Goal: Contribute content: Contribute content

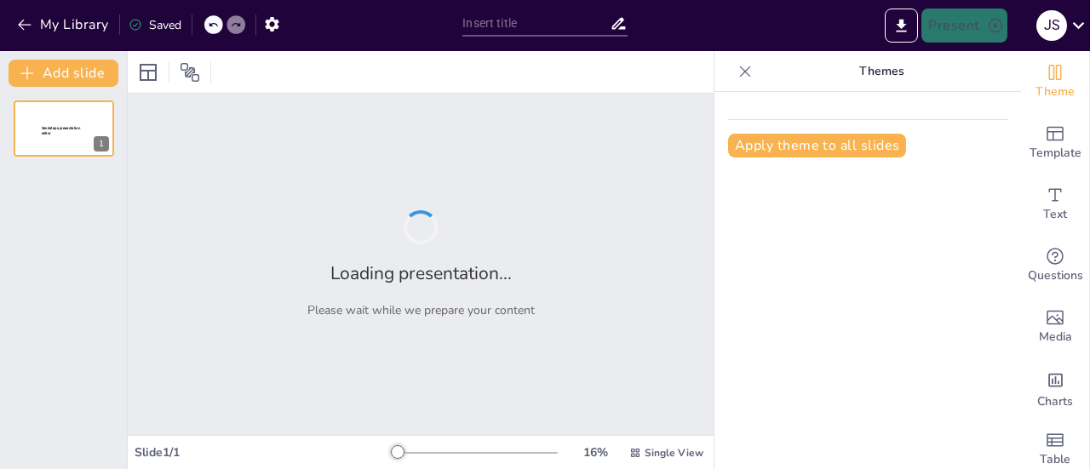
type input "Identidades Juveniles: Lengua, Cultura y Formas de Expresión en la Comunicación…"
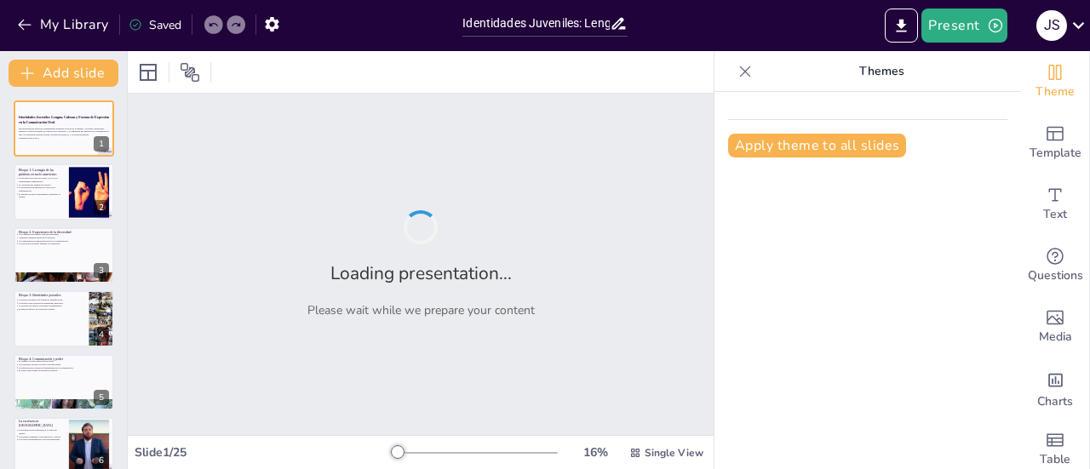
checkbox input "true"
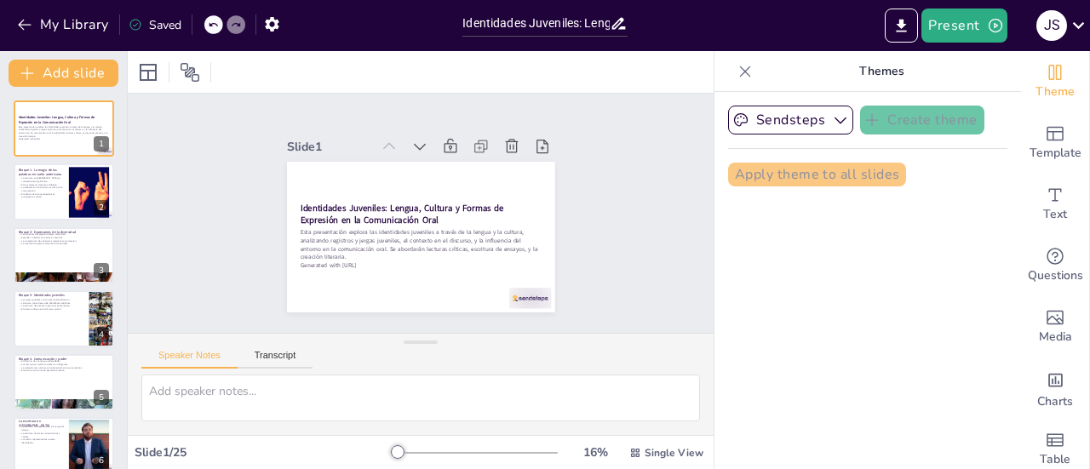
checkbox input "true"
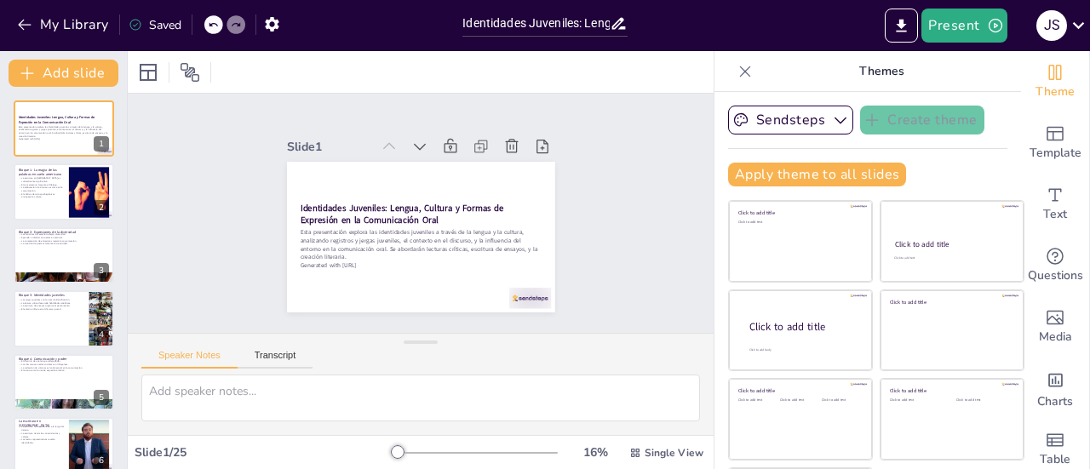
checkbox input "true"
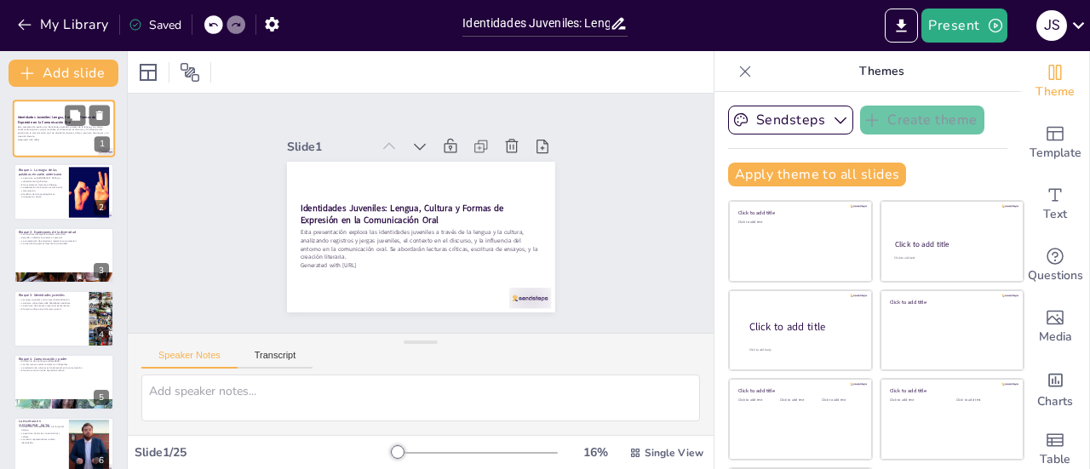
checkbox input "true"
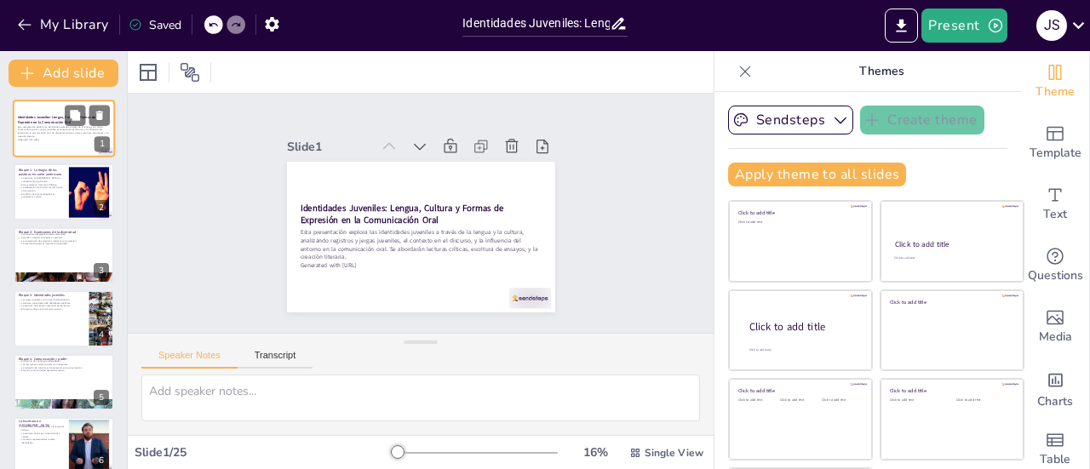
checkbox input "true"
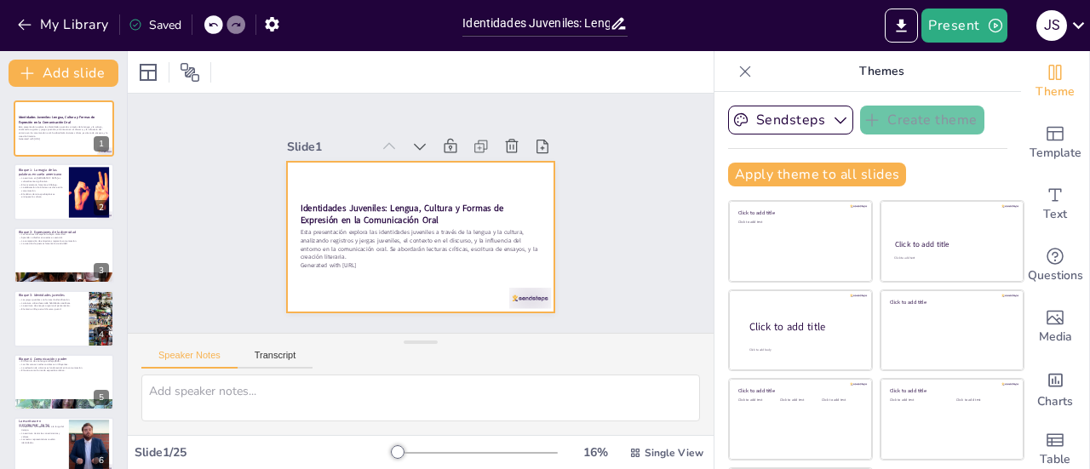
checkbox input "true"
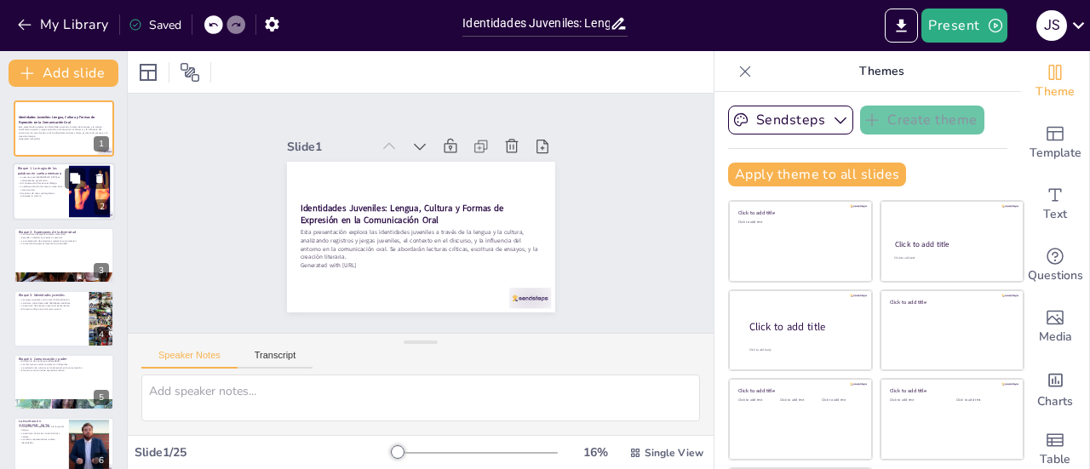
checkbox input "true"
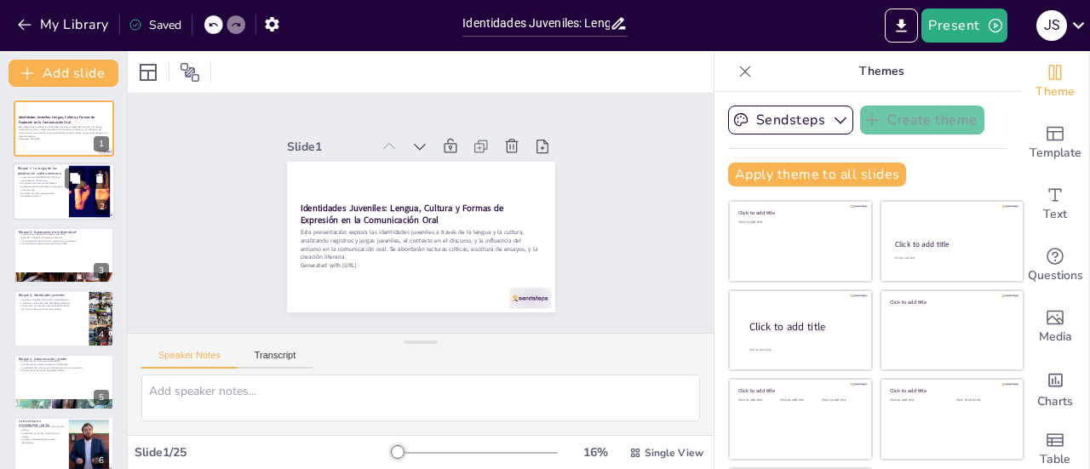
checkbox input "true"
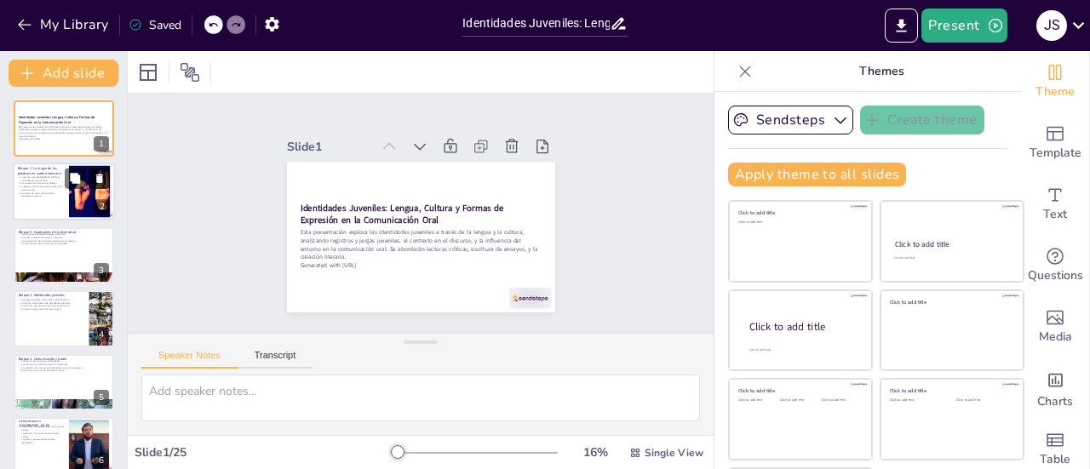
checkbox input "true"
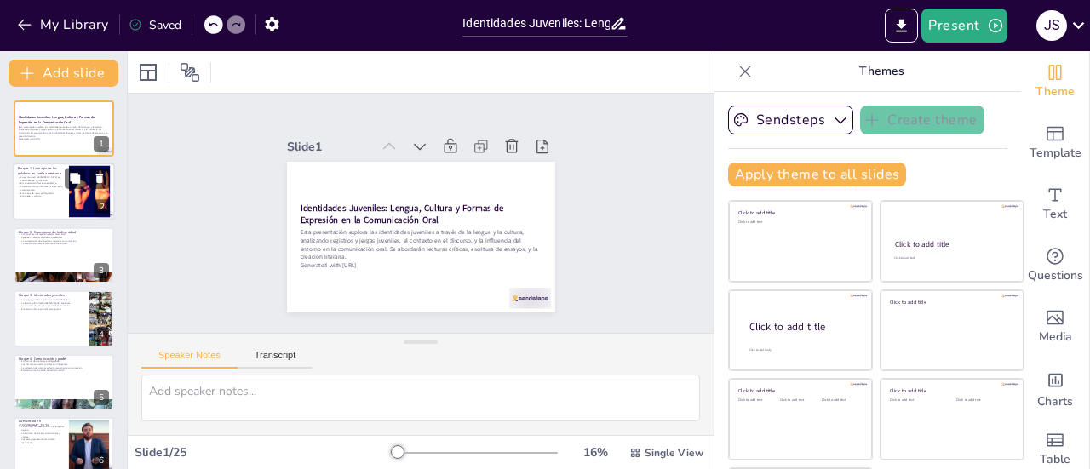
checkbox input "true"
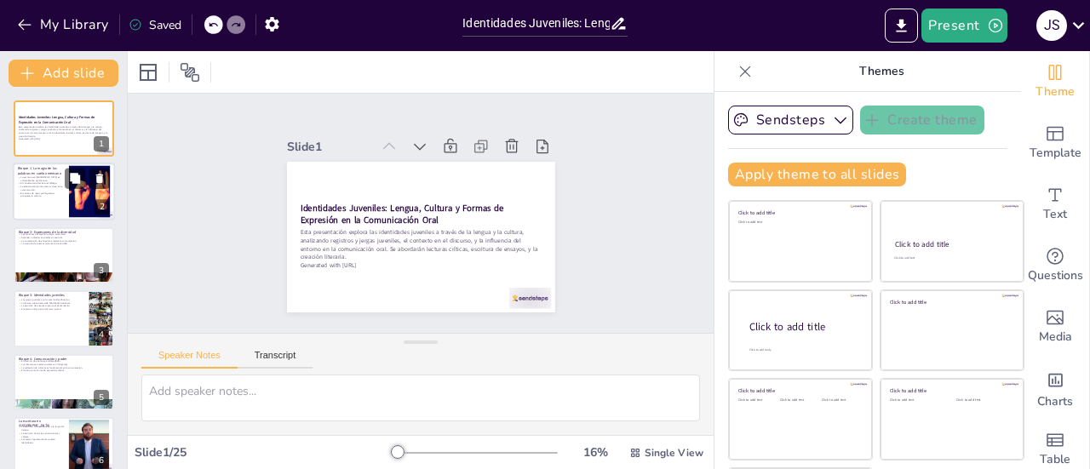
checkbox input "true"
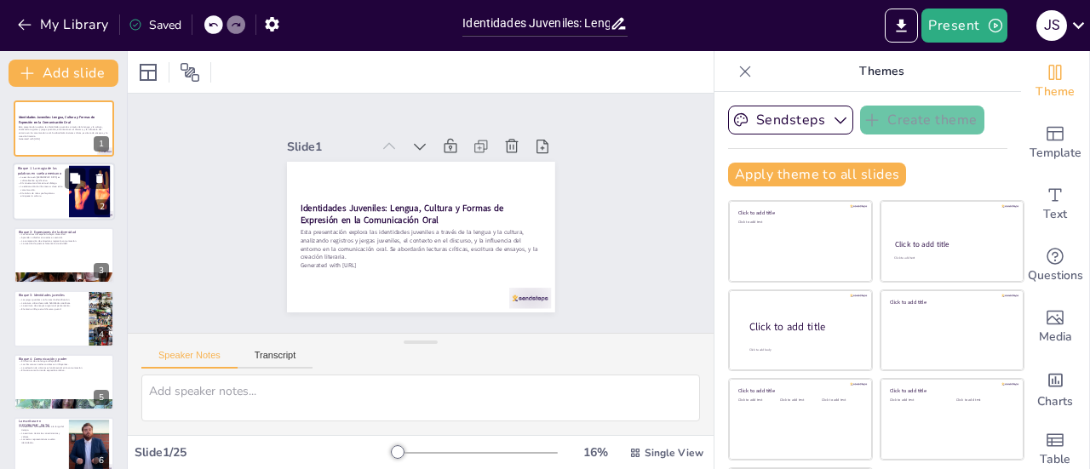
click at [48, 208] on div at bounding box center [64, 192] width 102 height 58
type textarea "La escritura en América es un pilar fundamental en la construcción de identidad…"
checkbox input "true"
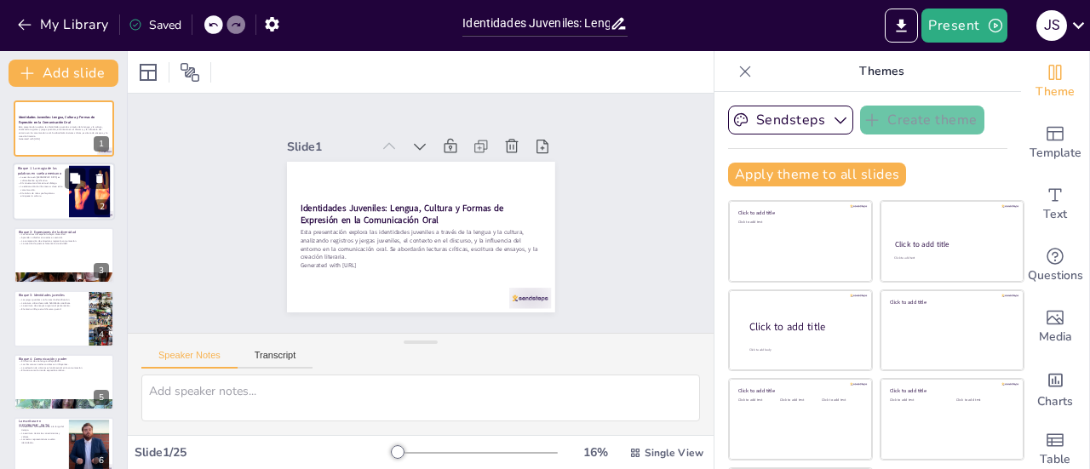
checkbox input "true"
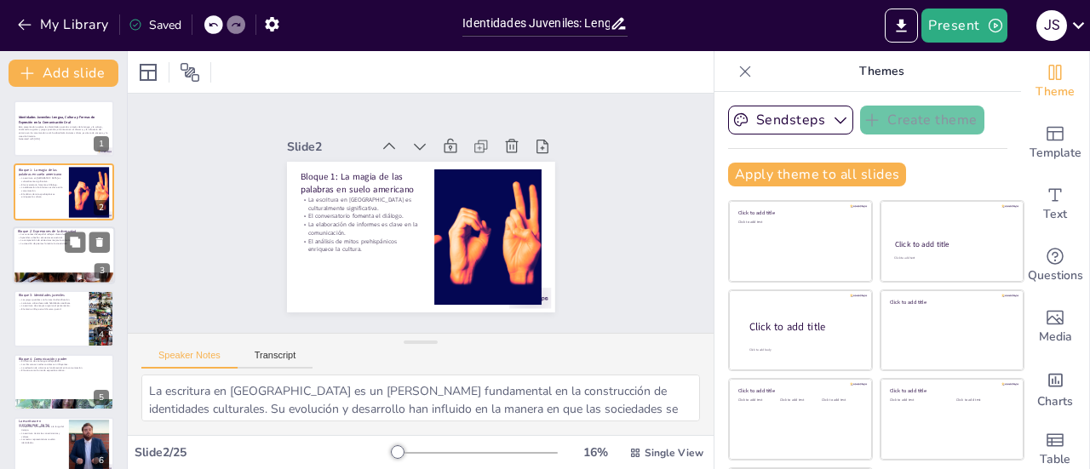
checkbox input "true"
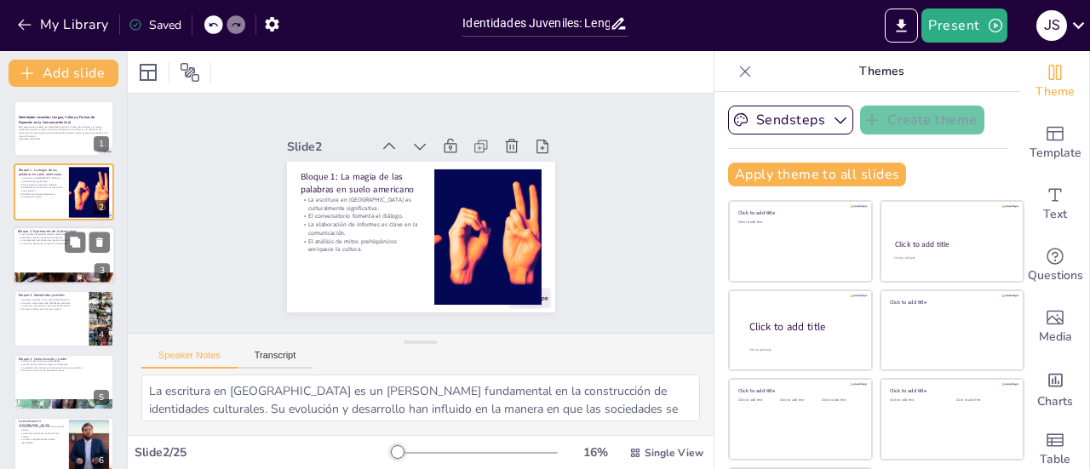
checkbox input "true"
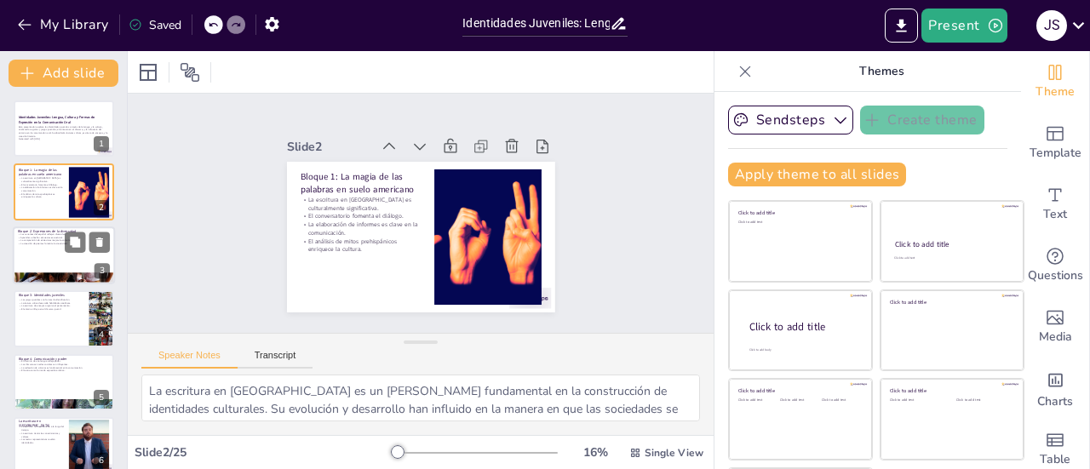
checkbox input "true"
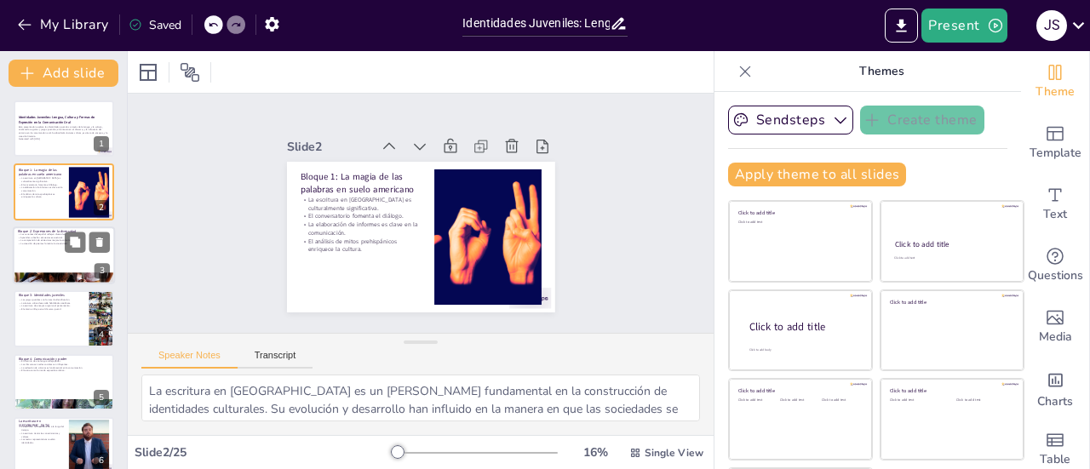
checkbox input "true"
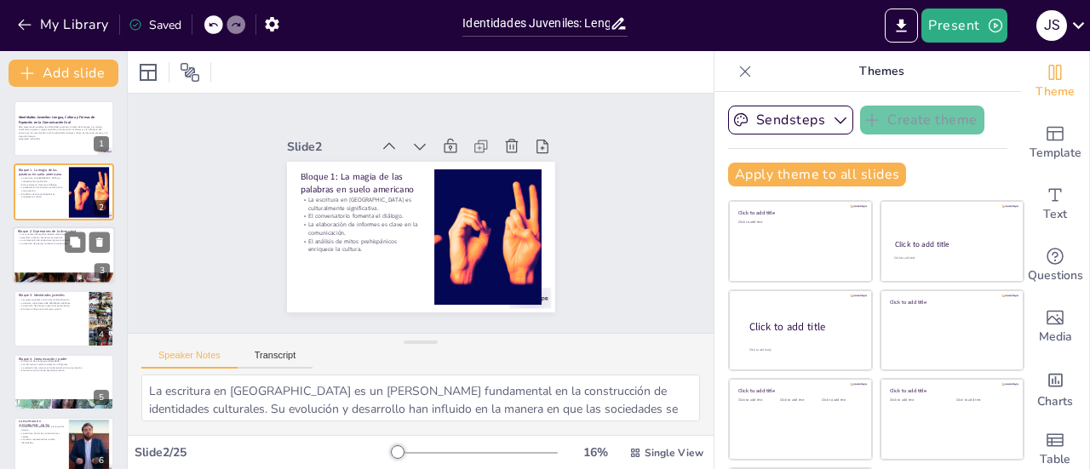
checkbox input "true"
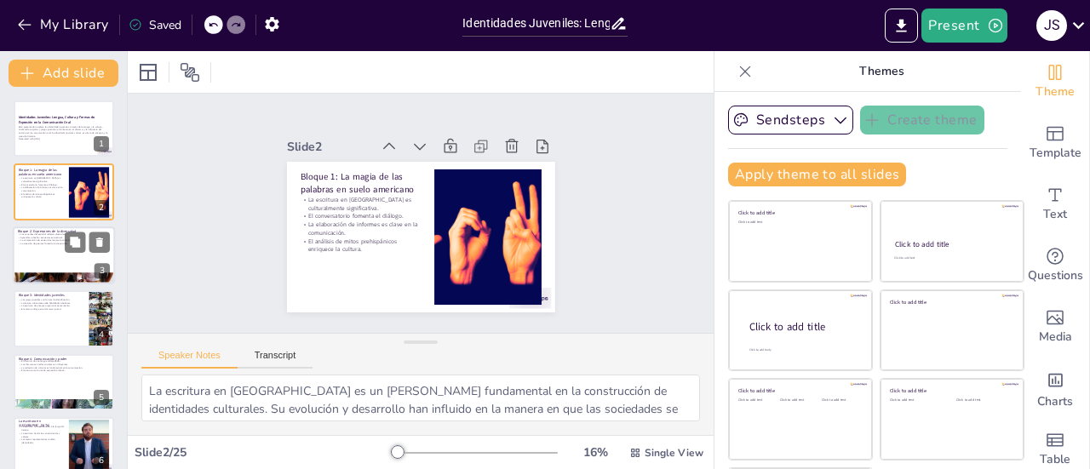
click at [35, 251] on div at bounding box center [64, 256] width 102 height 58
type textarea "Las variantes del español en Ecuador son un reflejo de la diversidad cultural y…"
checkbox input "true"
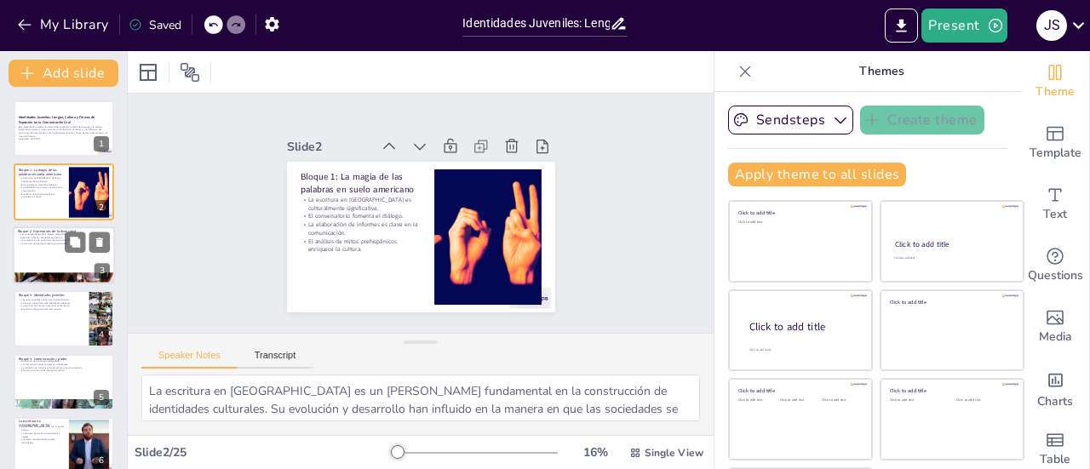
checkbox input "true"
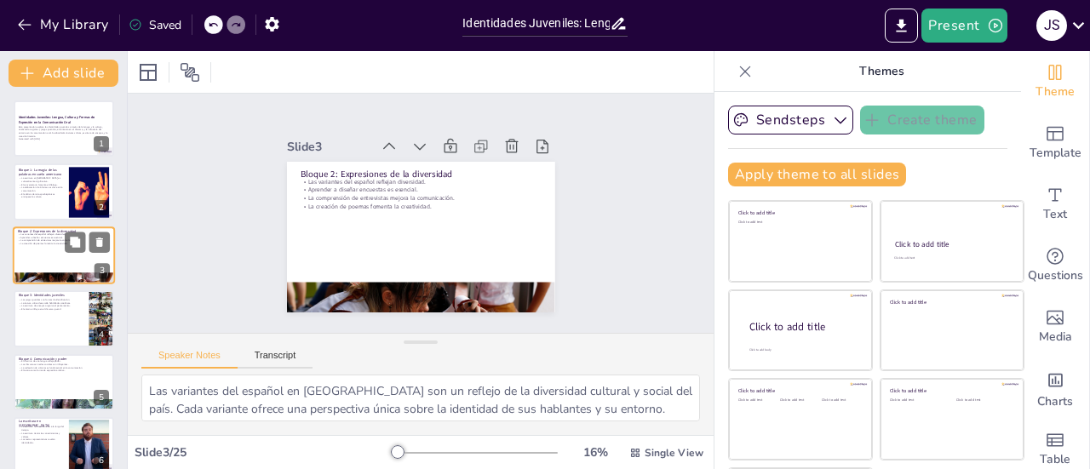
checkbox input "true"
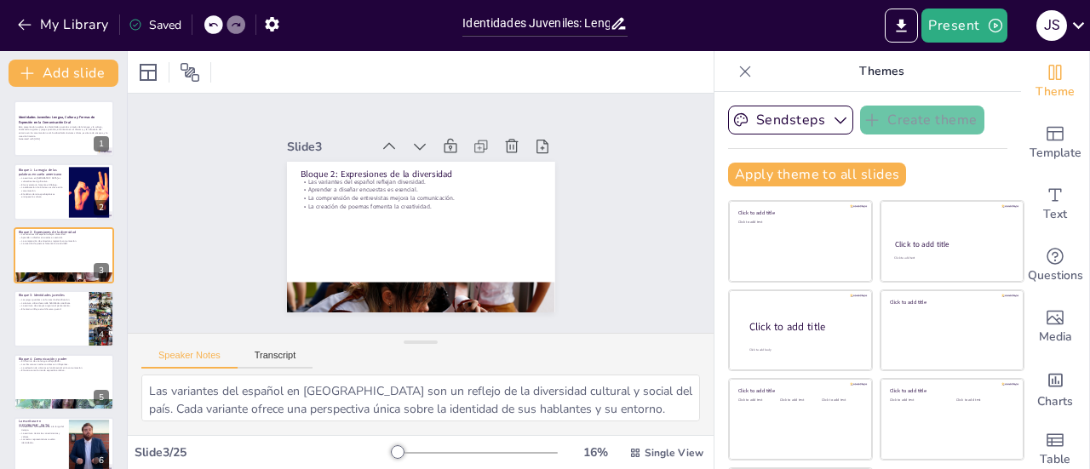
checkbox input "true"
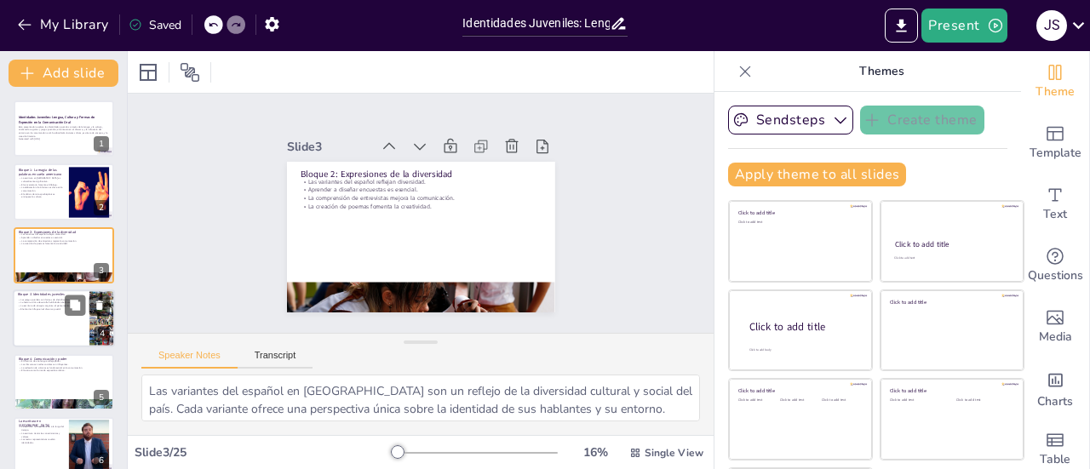
checkbox input "true"
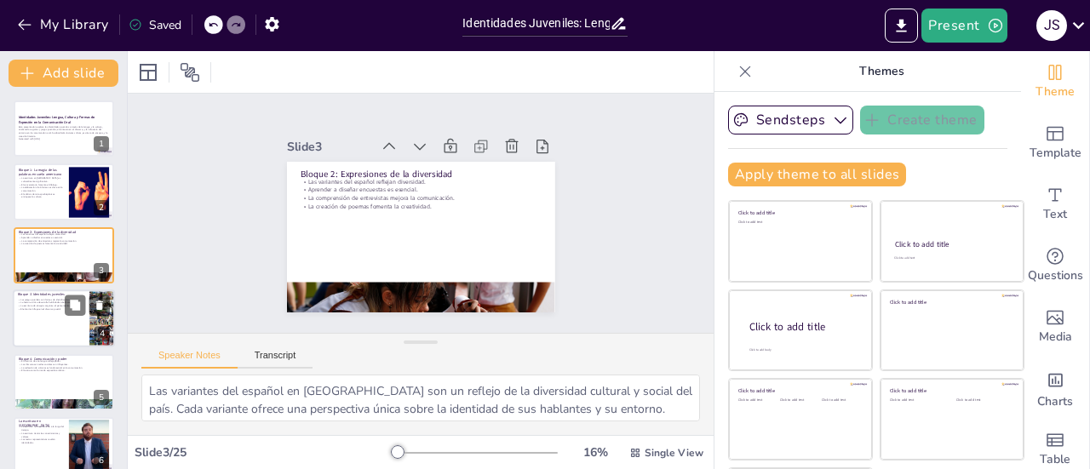
checkbox input "true"
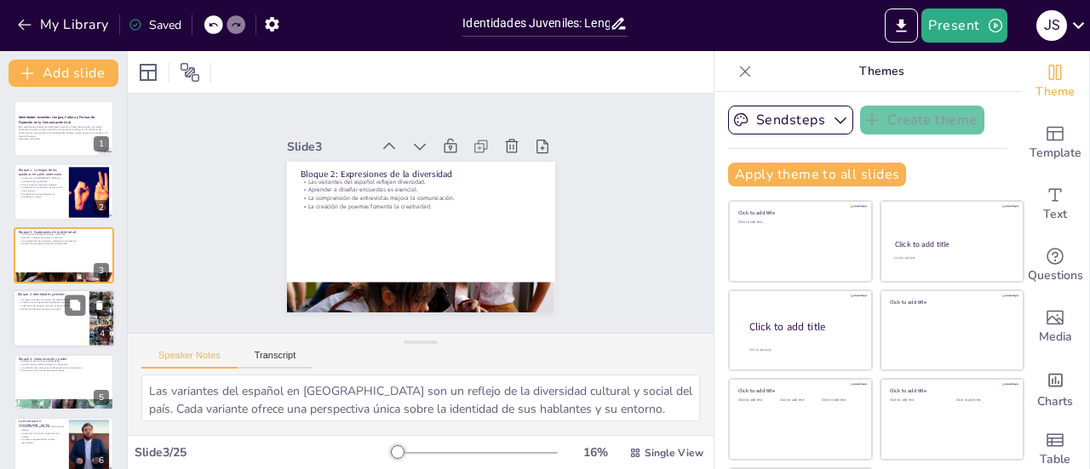
checkbox input "true"
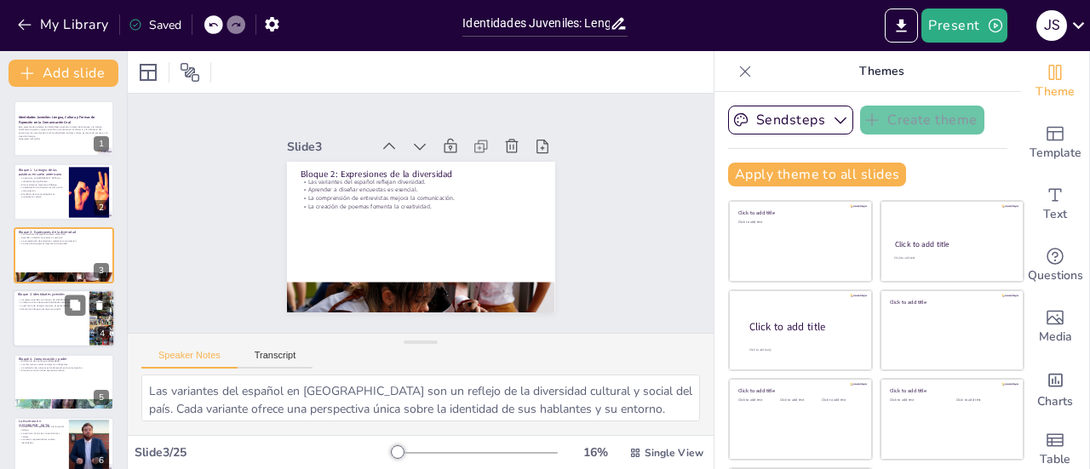
checkbox input "true"
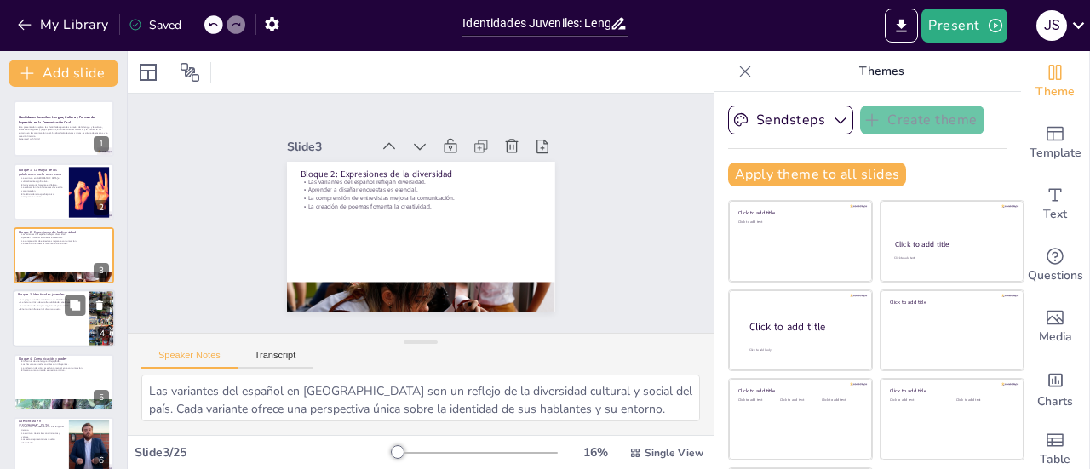
checkbox input "true"
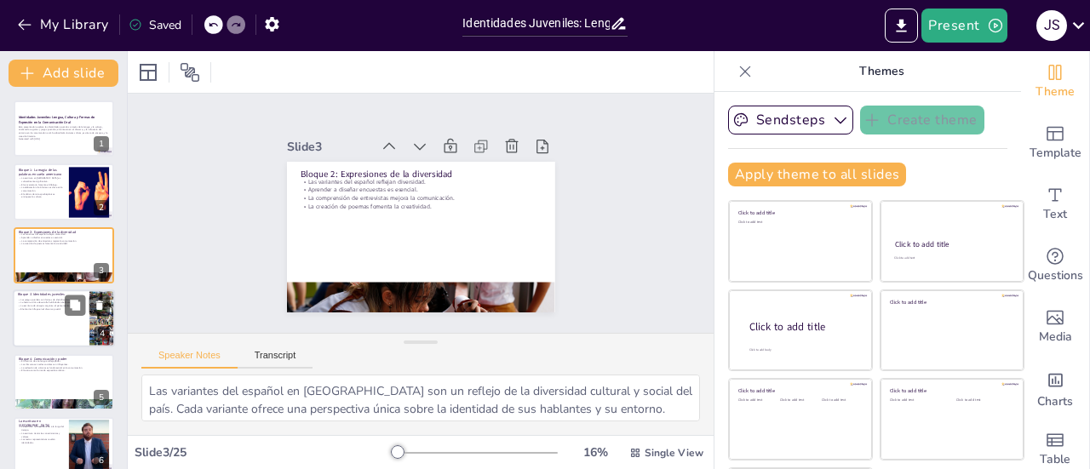
checkbox input "true"
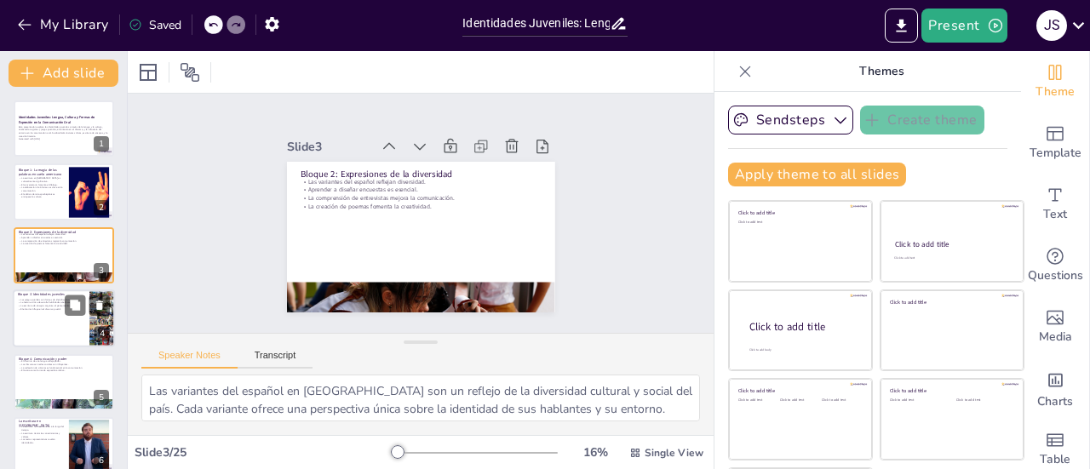
click at [32, 321] on div at bounding box center [64, 319] width 102 height 58
type textarea "Las jergas juveniles son un medio de identificación entre los jóvenes. Su uso v…"
checkbox input "true"
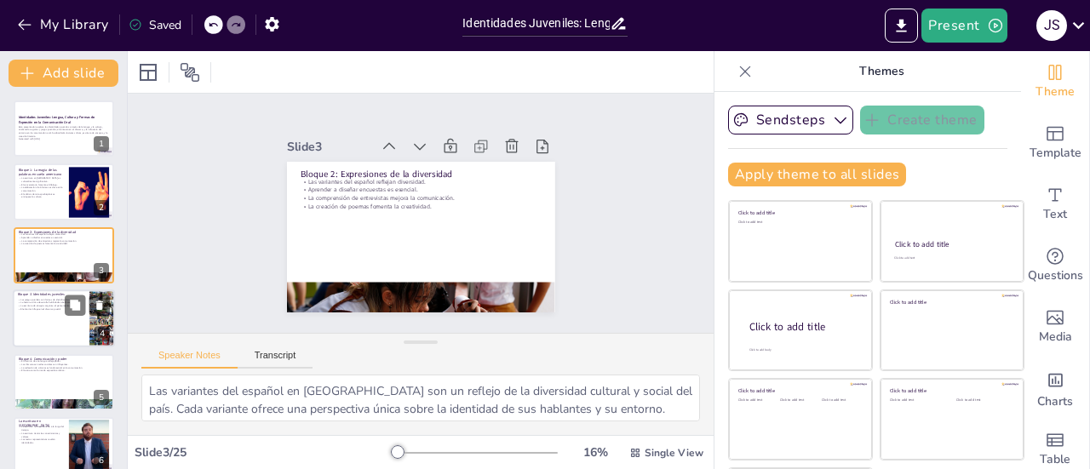
checkbox input "true"
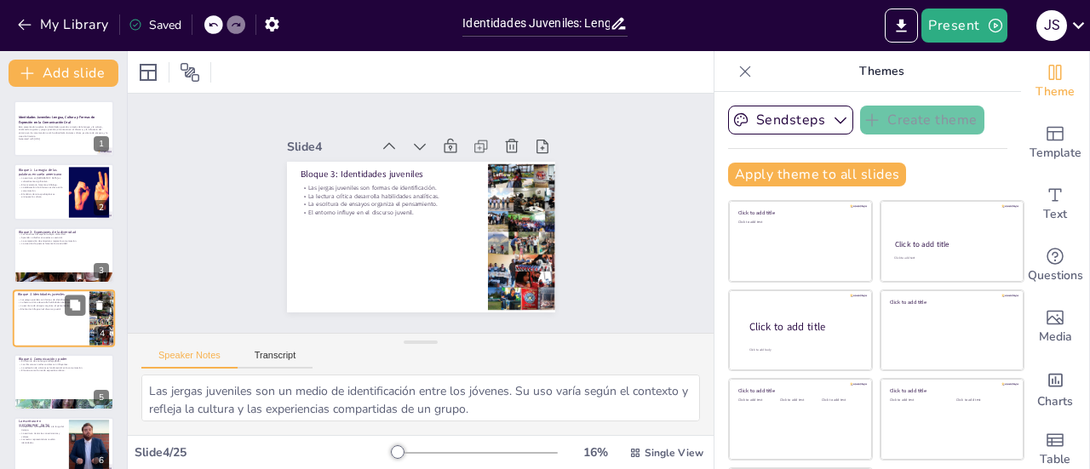
scroll to position [41, 0]
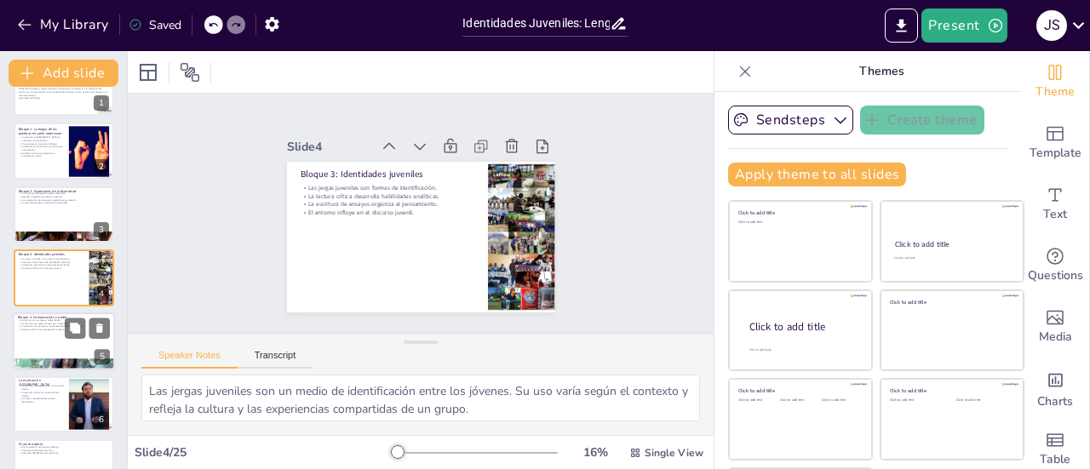
checkbox input "true"
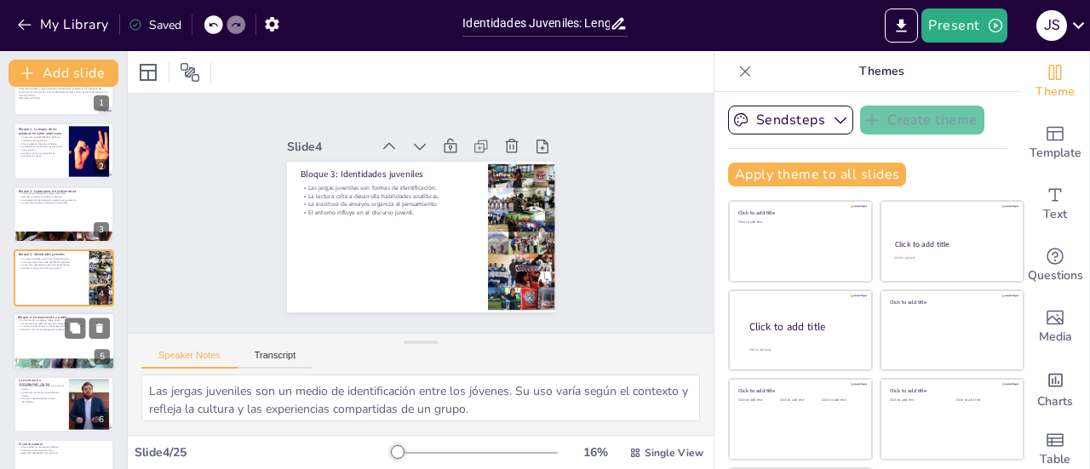
checkbox input "true"
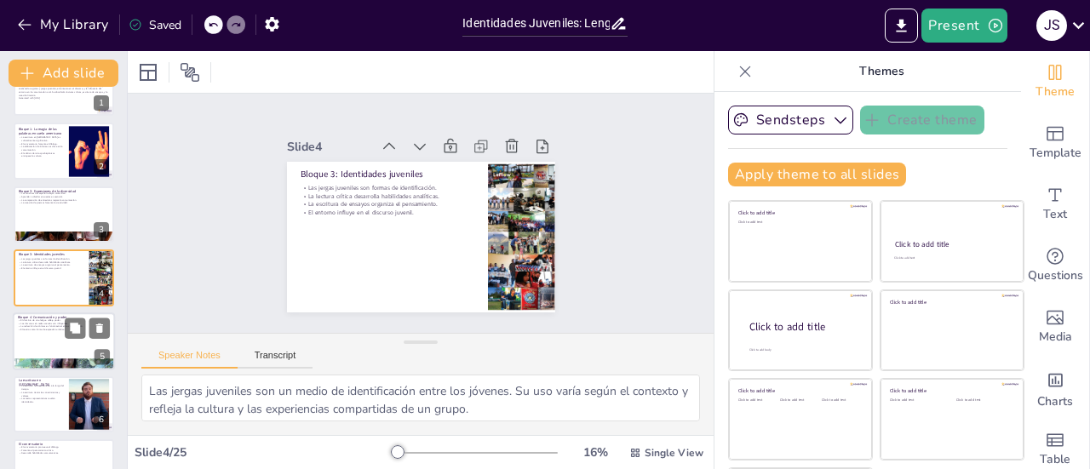
checkbox input "true"
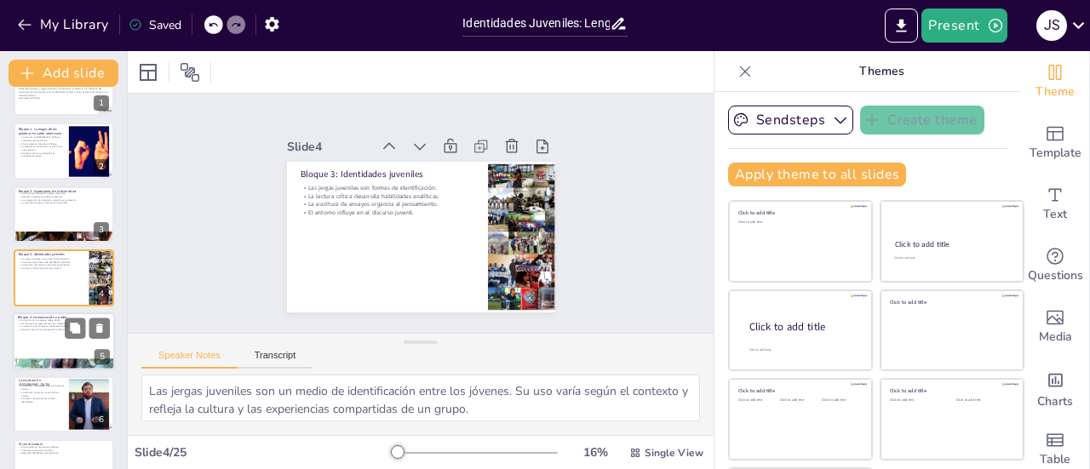
checkbox input "true"
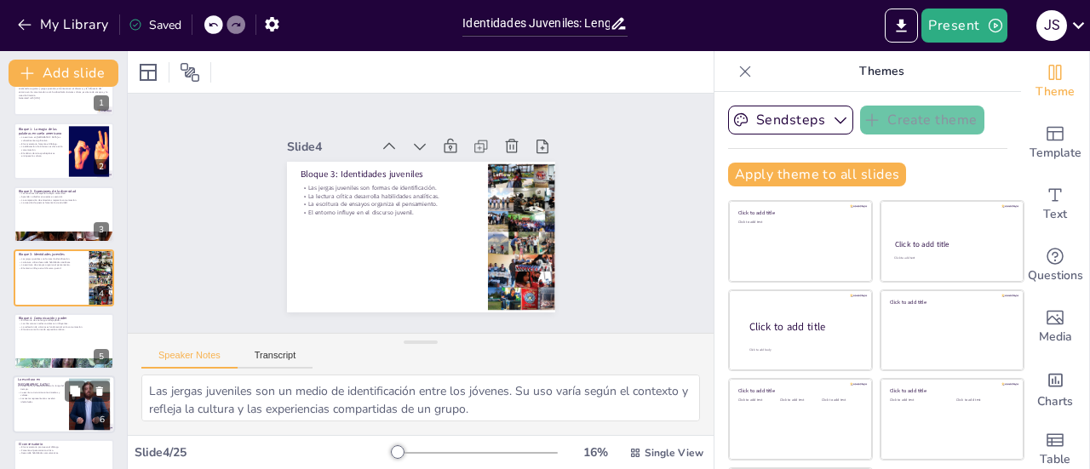
checkbox input "true"
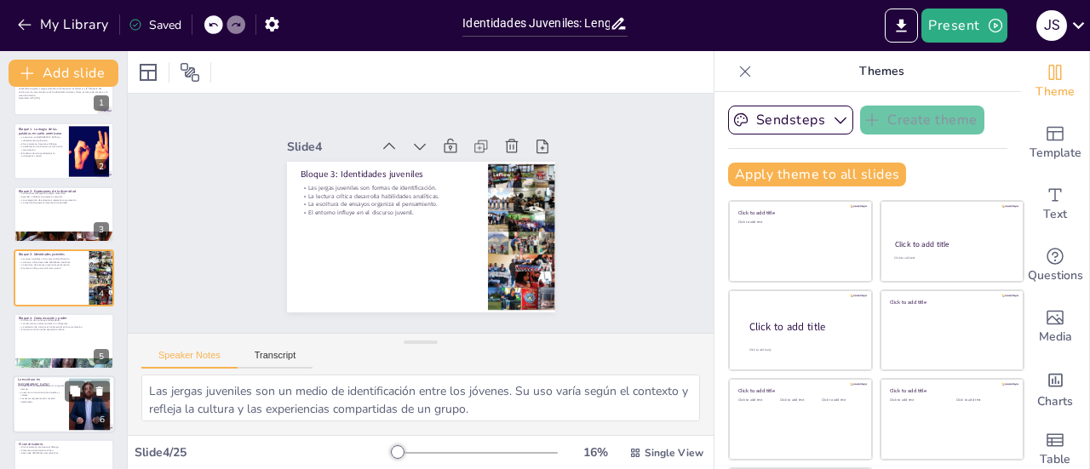
checkbox input "true"
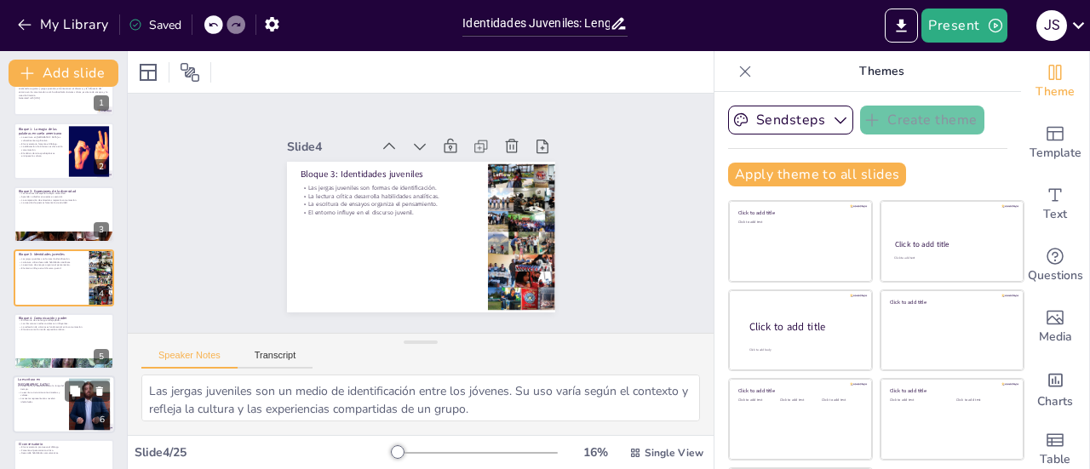
checkbox input "true"
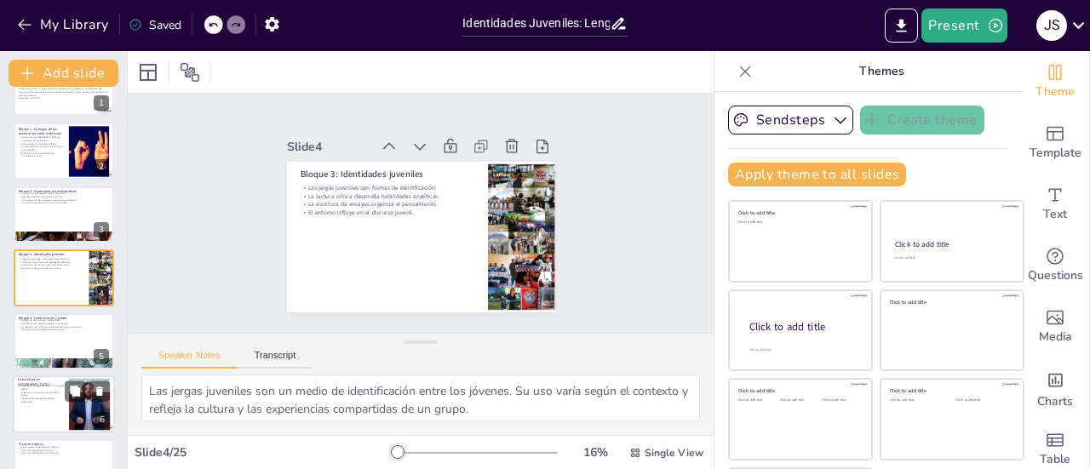
checkbox input "true"
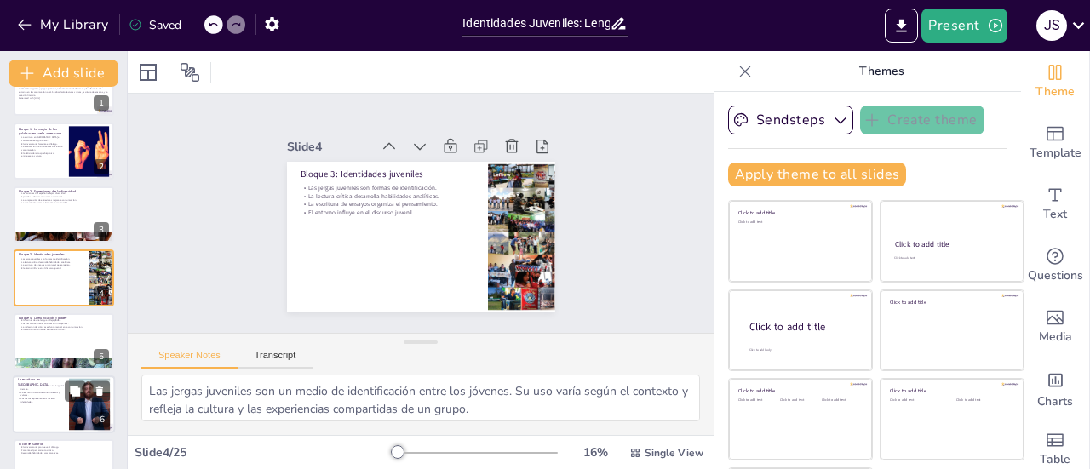
checkbox input "true"
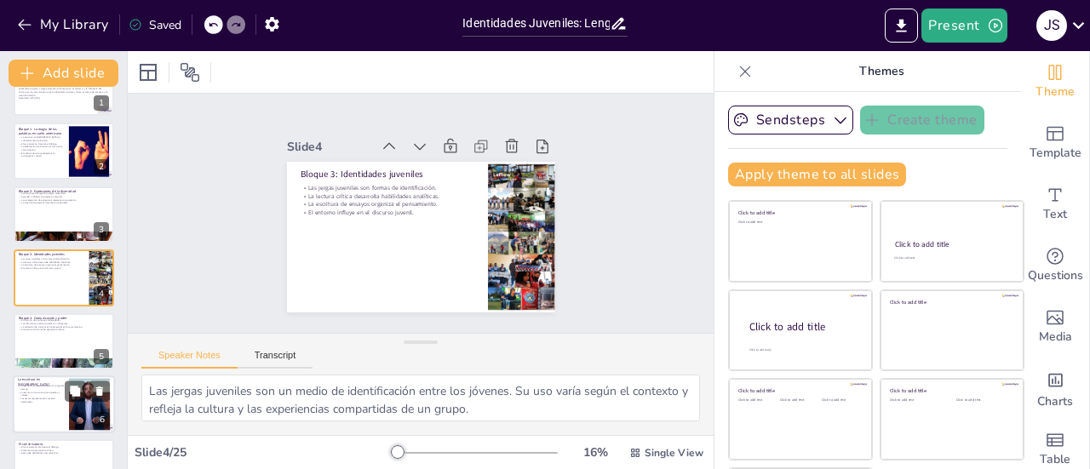
click at [26, 394] on p "La escritura transmite conocimientos y valores." at bounding box center [41, 394] width 46 height 6
type textarea "La evolución de la escritura en América refleja los cambios sociales y cultural…"
checkbox input "true"
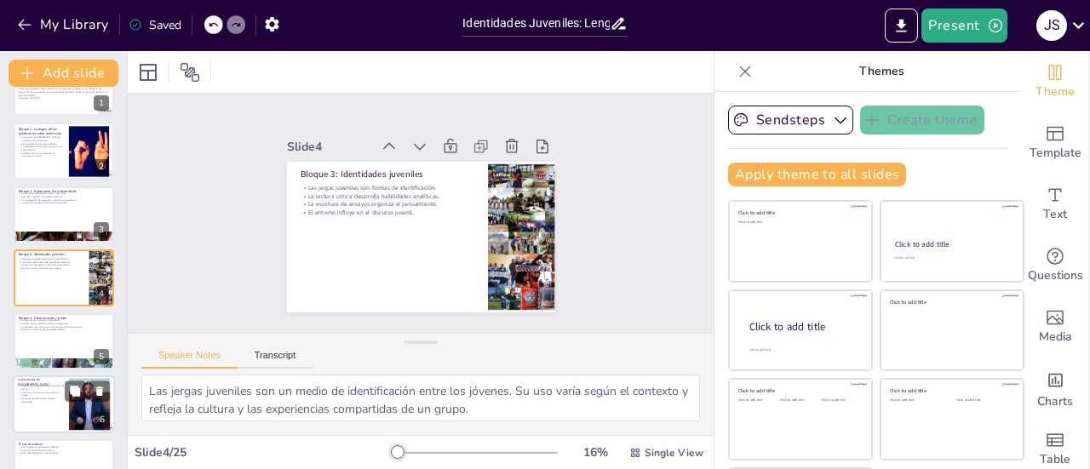
checkbox input "true"
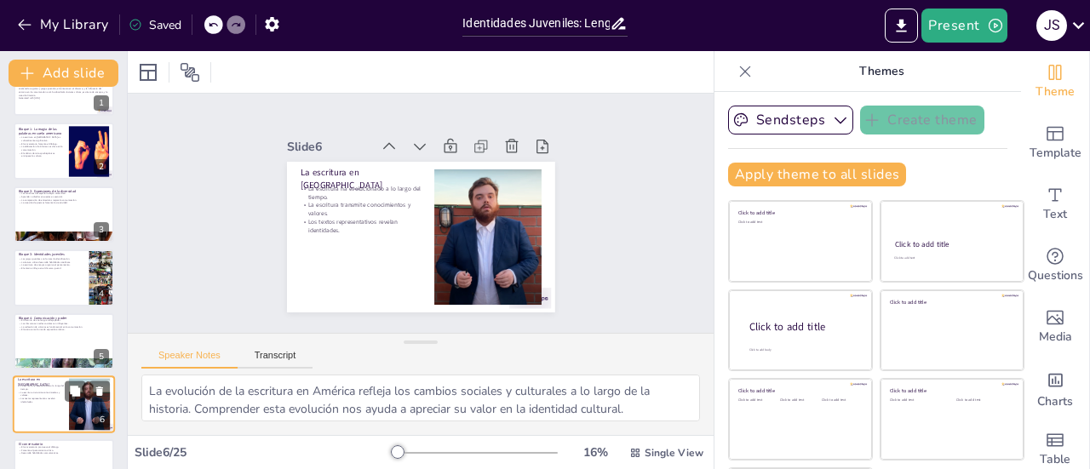
scroll to position [167, 0]
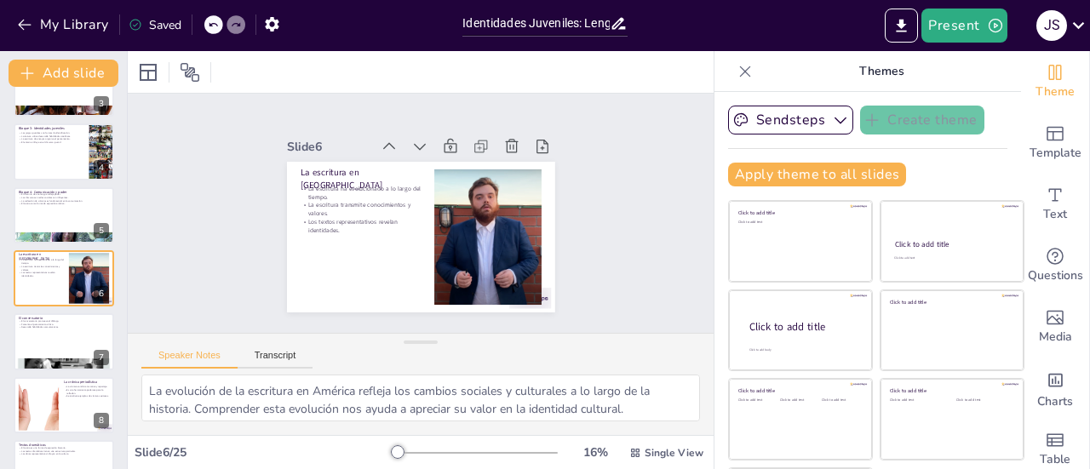
checkbox input "true"
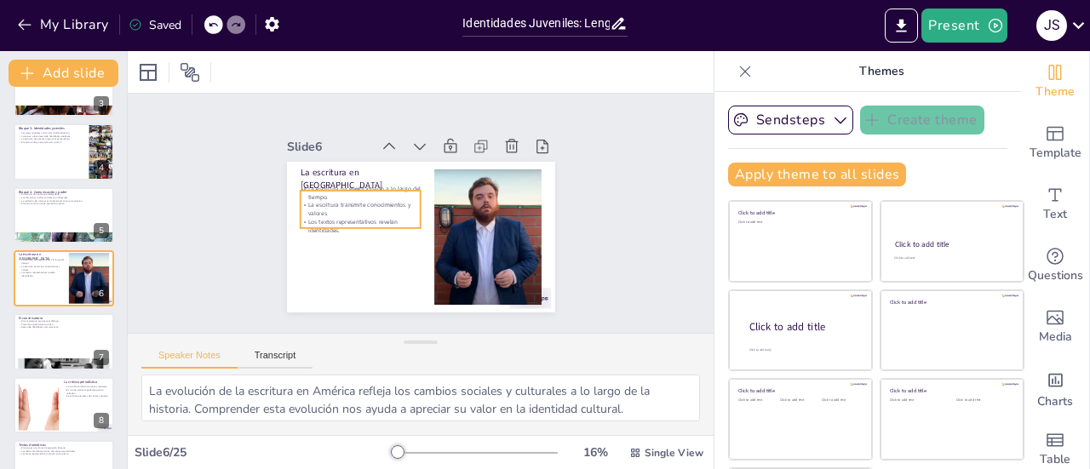
checkbox input "true"
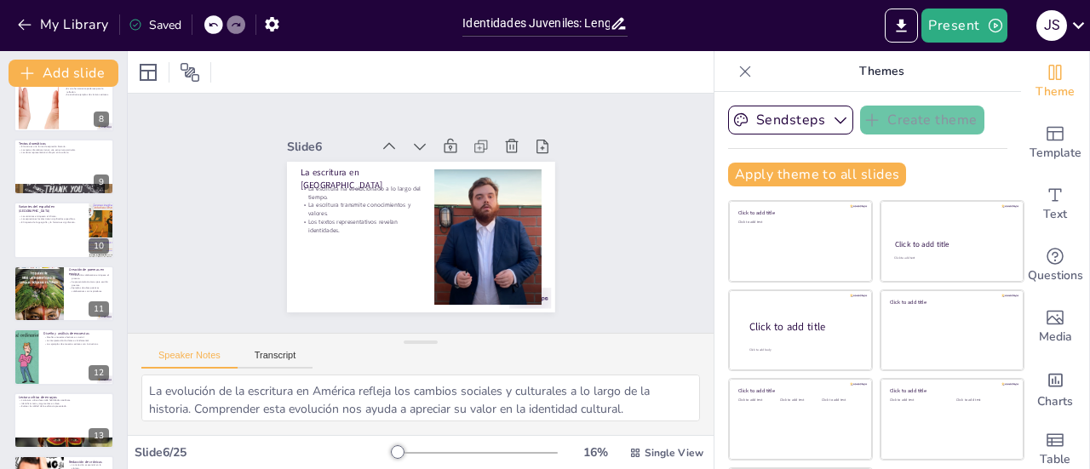
scroll to position [482, 0]
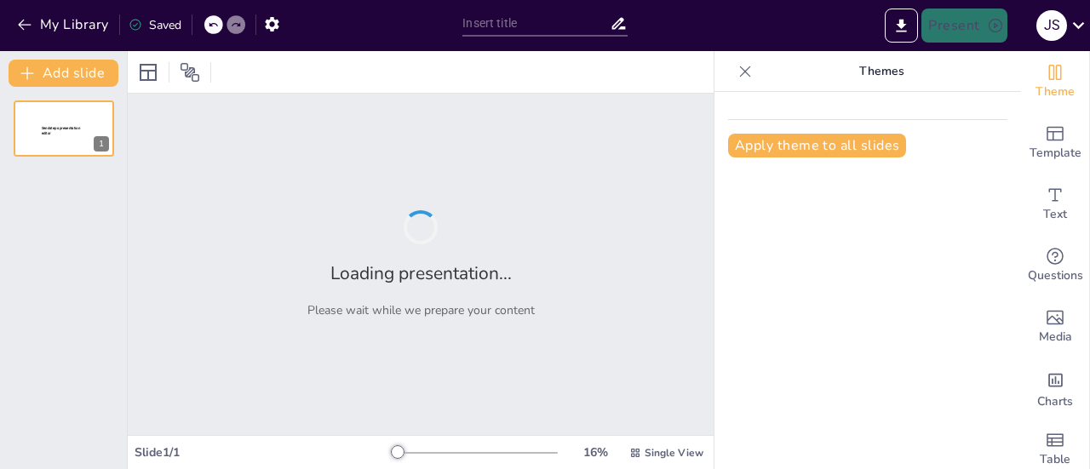
type input "Desafíos Literarios: Evaluación de Conocimientos a Través de Juegos"
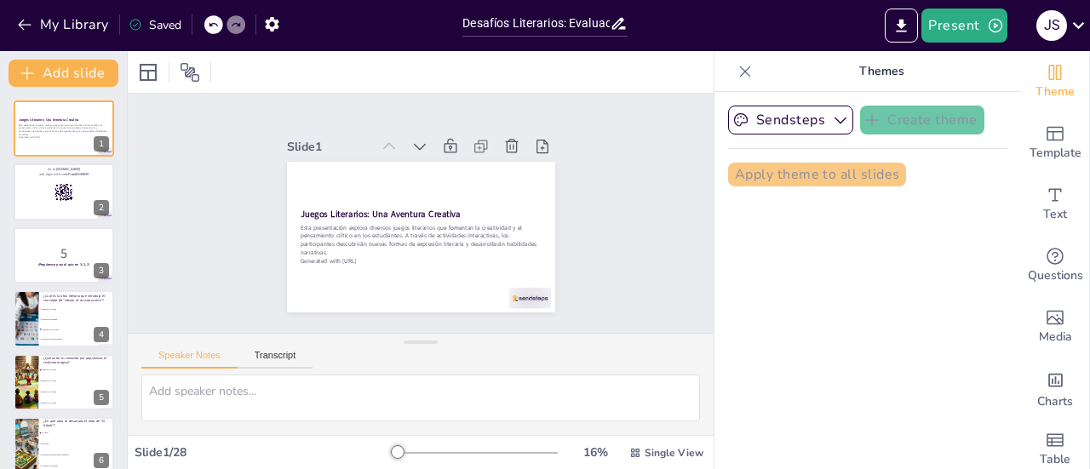
checkbox input "true"
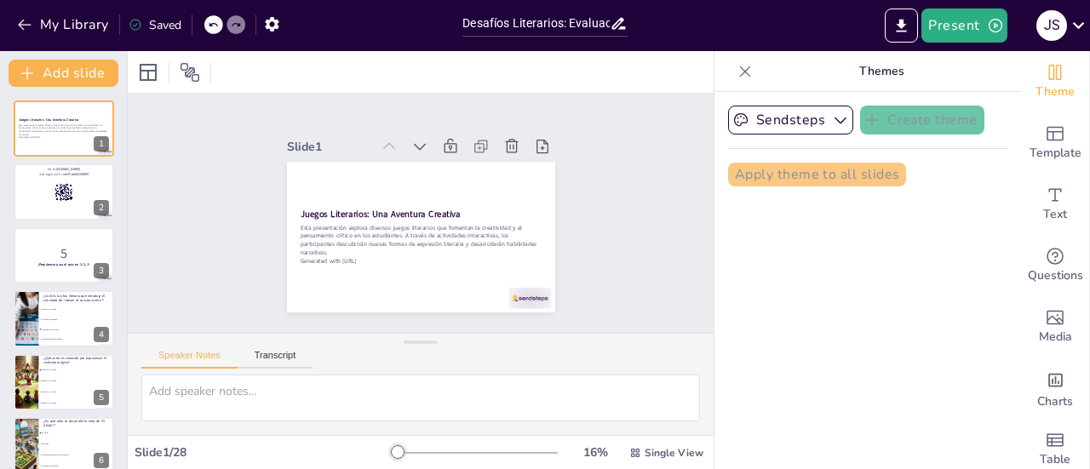
checkbox input "true"
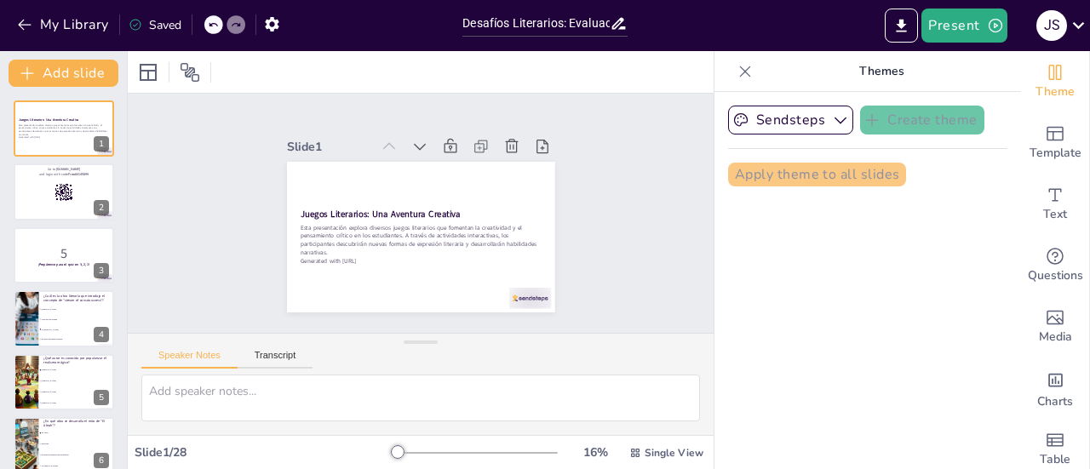
checkbox input "true"
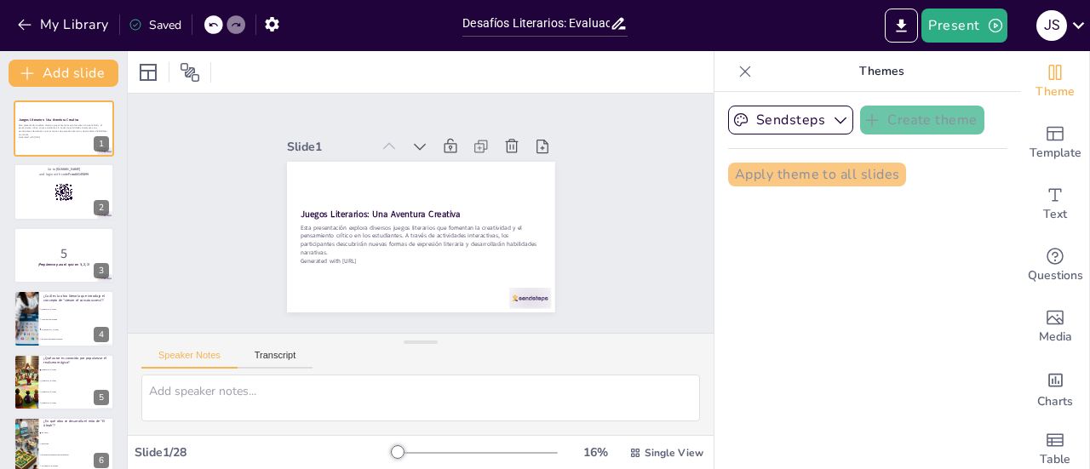
checkbox input "true"
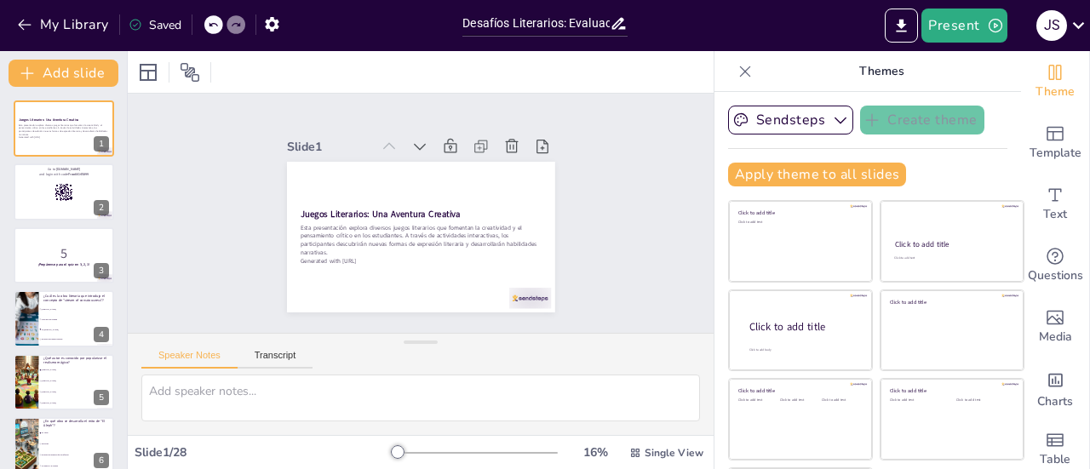
checkbox input "true"
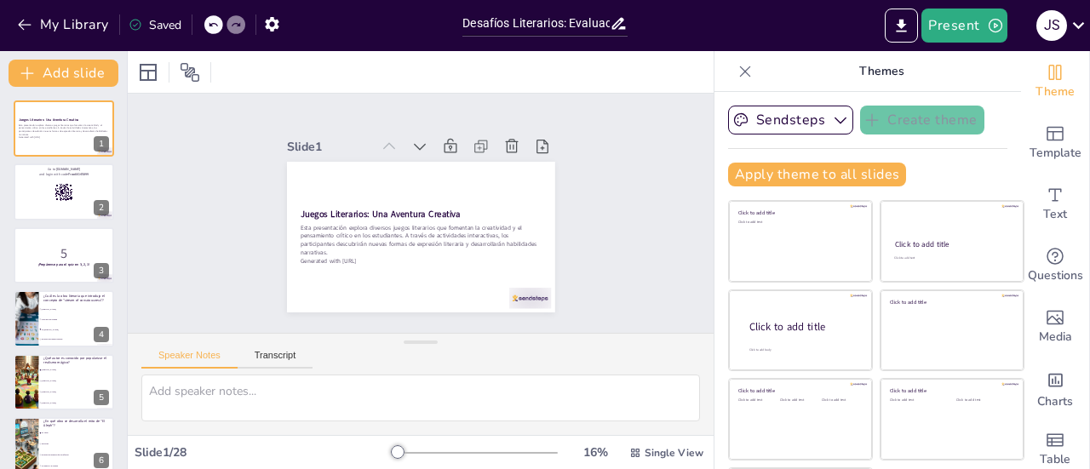
checkbox input "true"
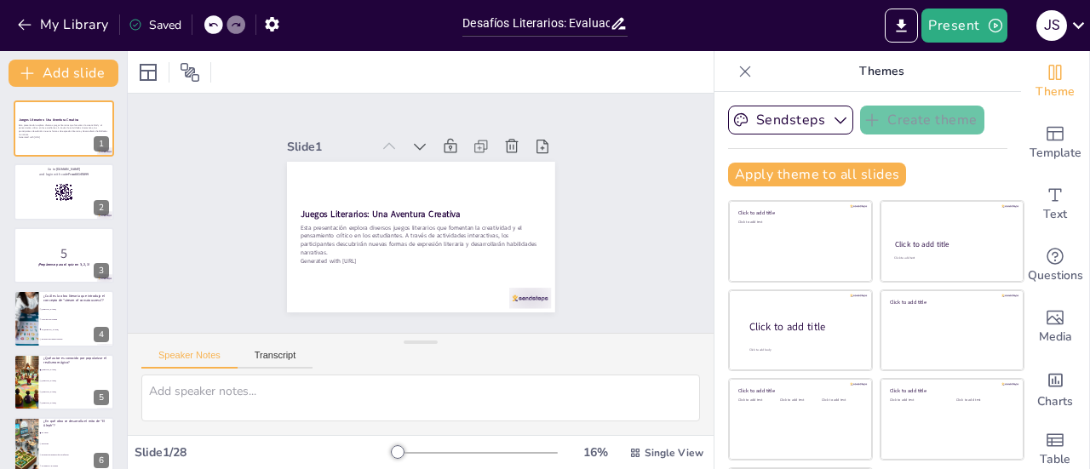
checkbox input "true"
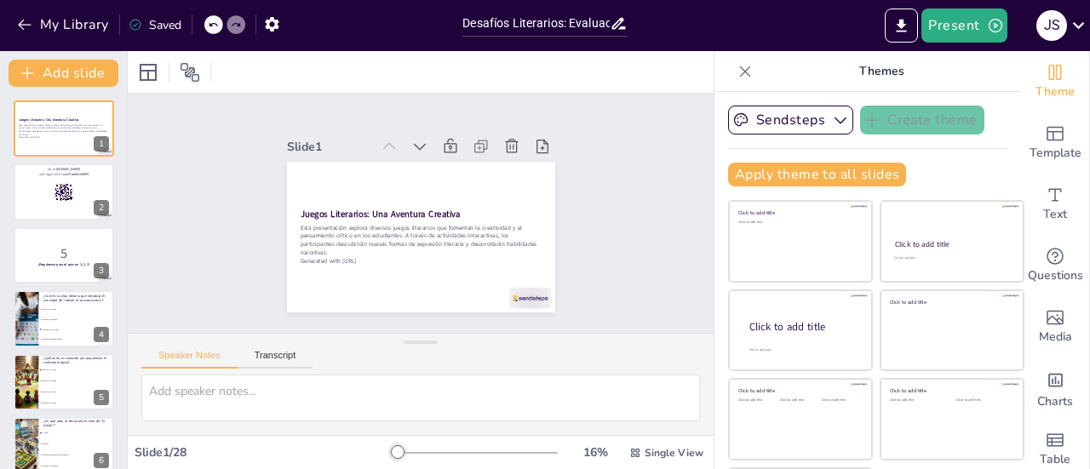
checkbox input "true"
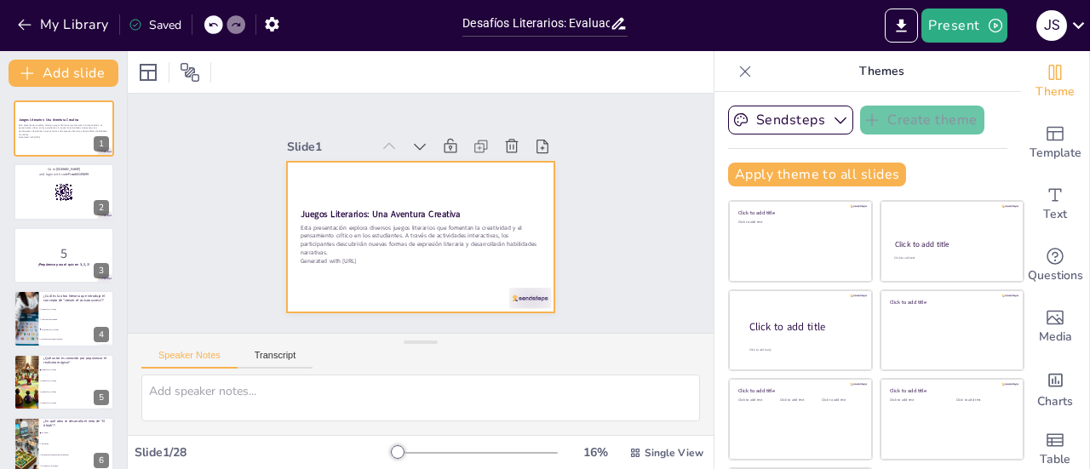
checkbox input "true"
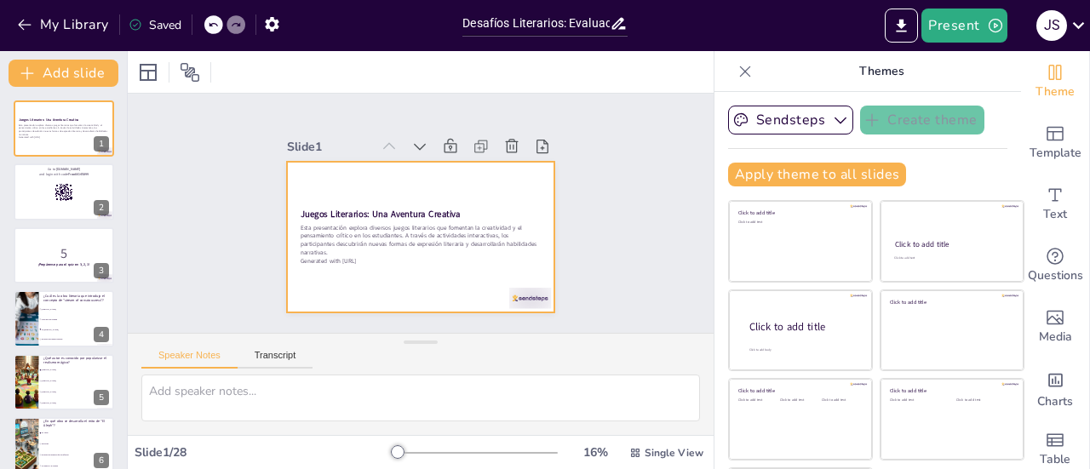
checkbox input "true"
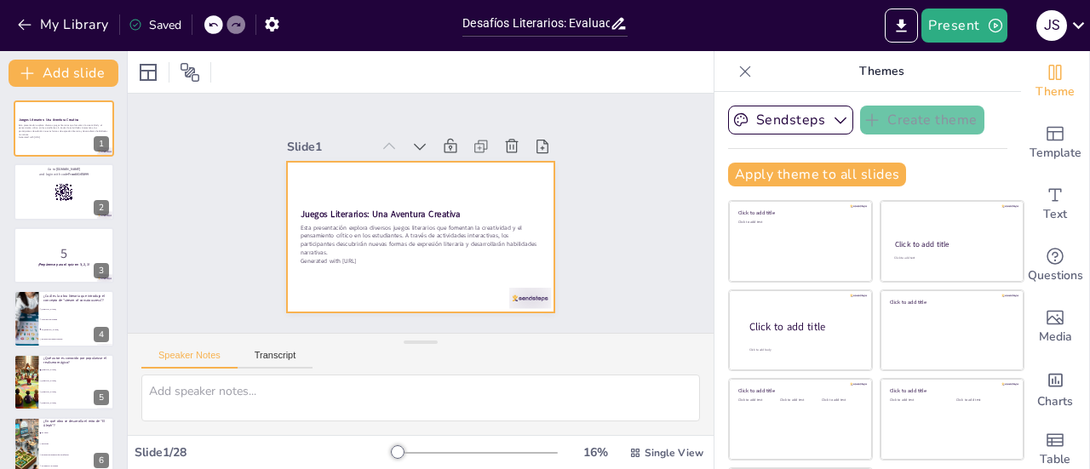
checkbox input "true"
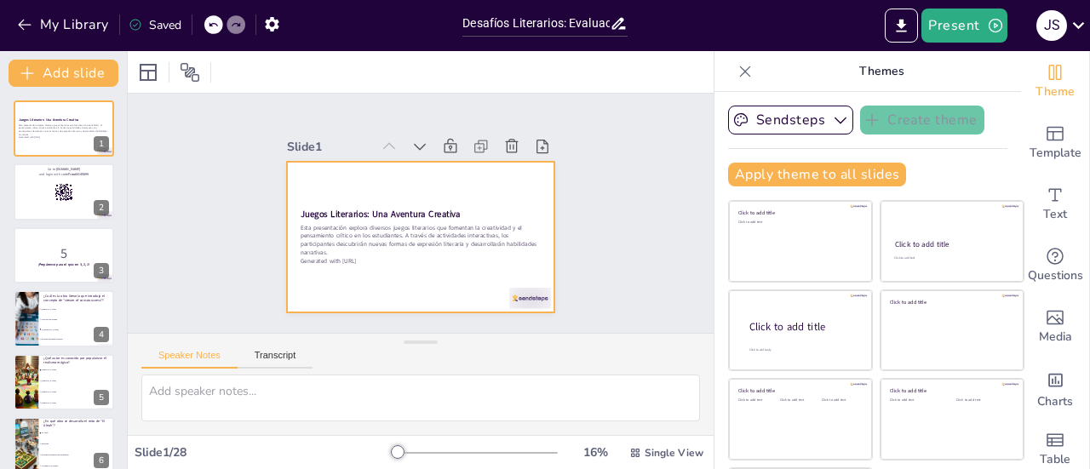
checkbox input "true"
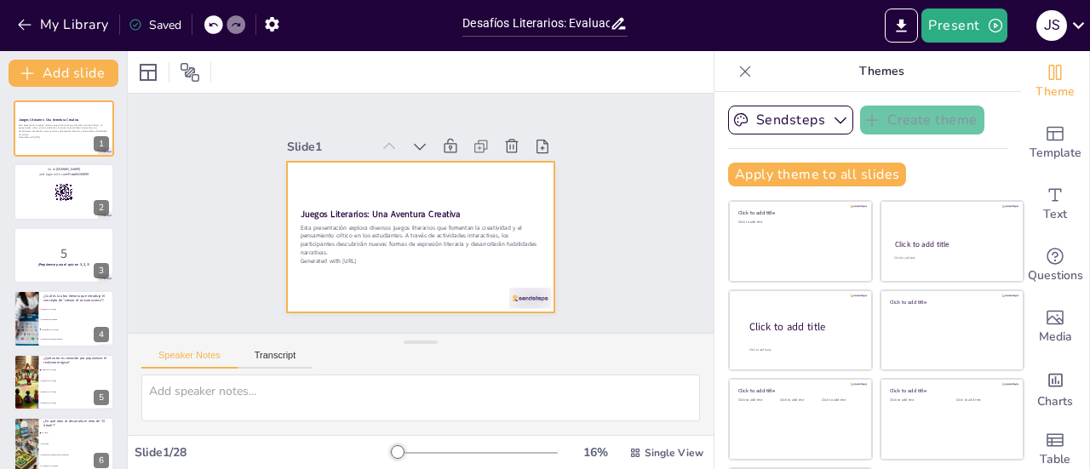
checkbox input "true"
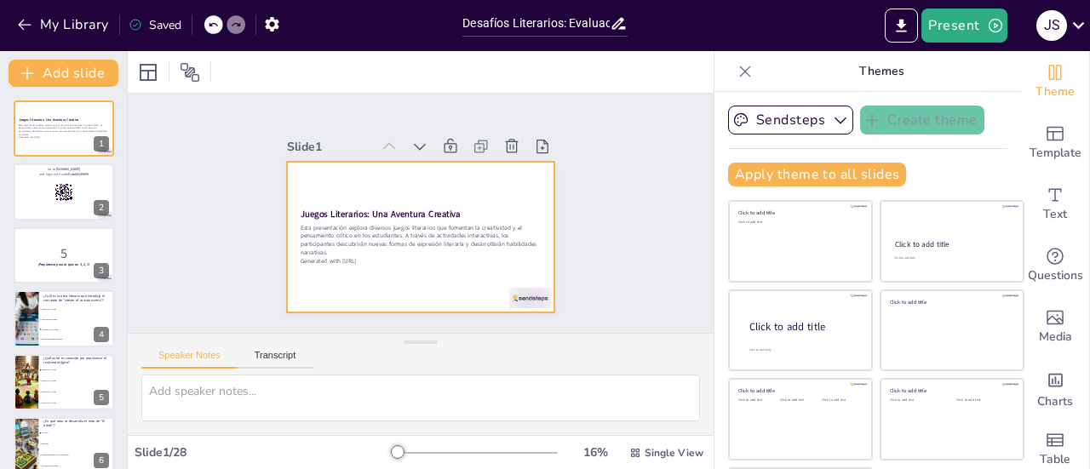
checkbox input "true"
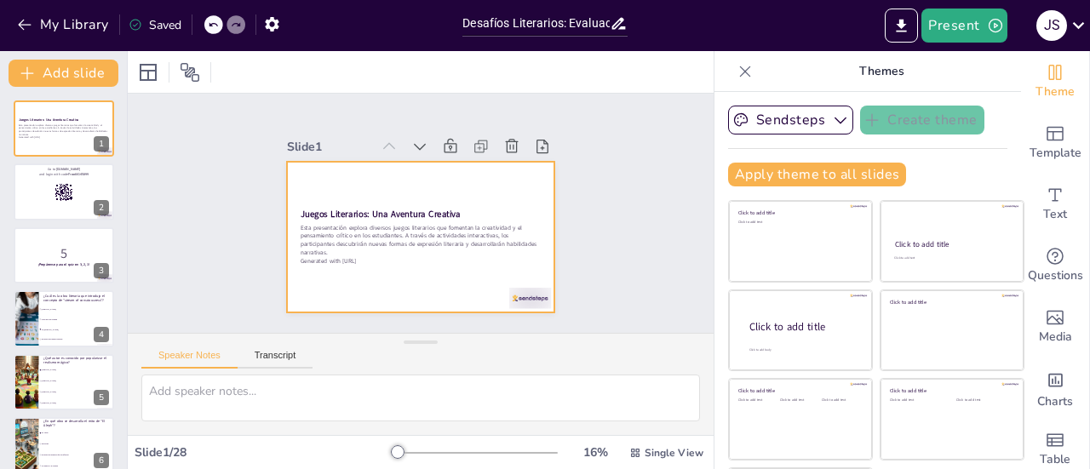
checkbox input "true"
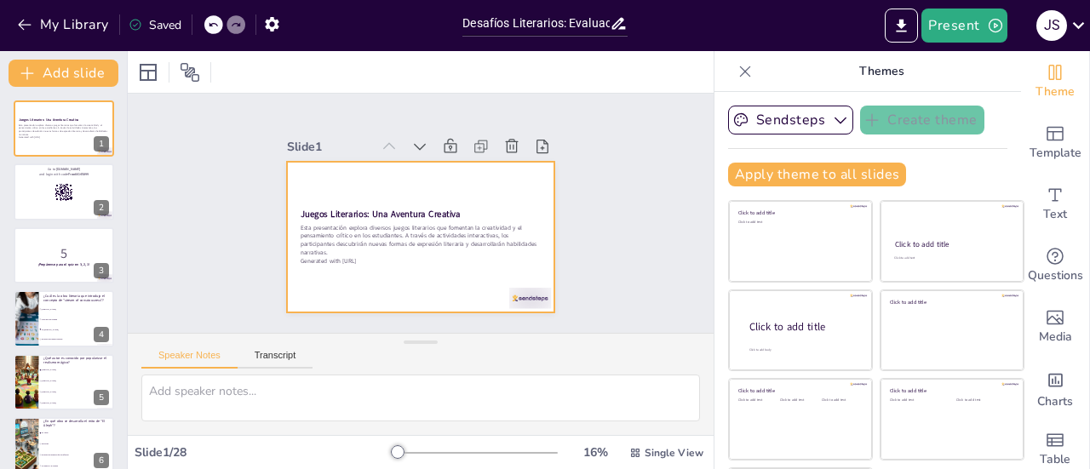
checkbox input "true"
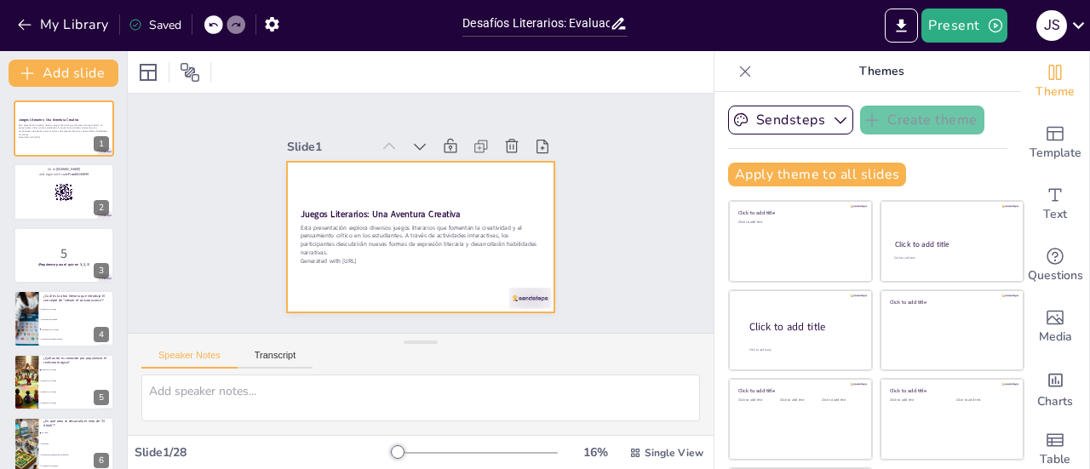
checkbox input "true"
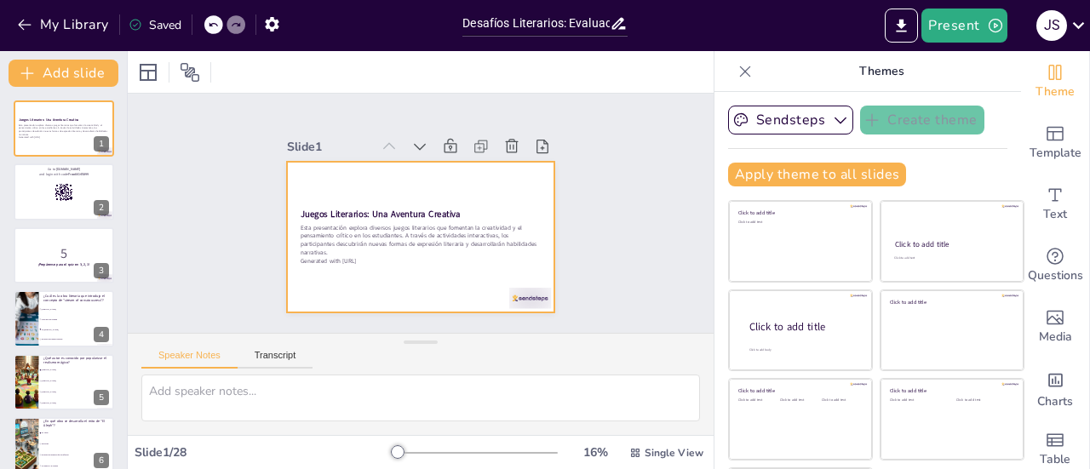
checkbox input "true"
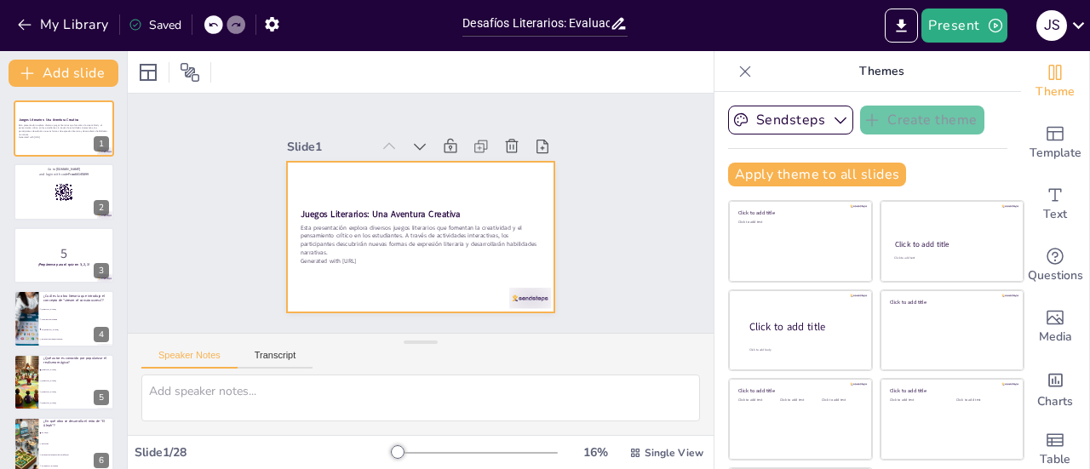
checkbox input "true"
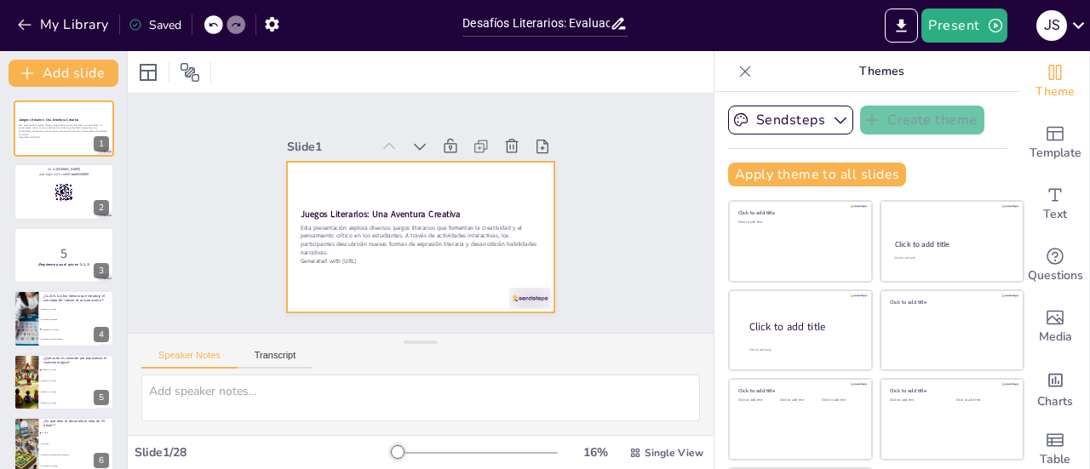
checkbox input "true"
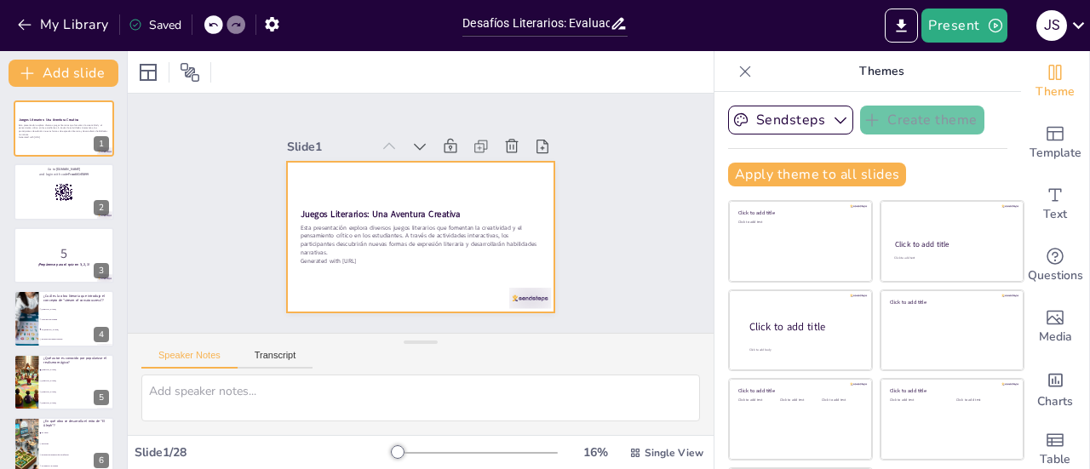
checkbox input "true"
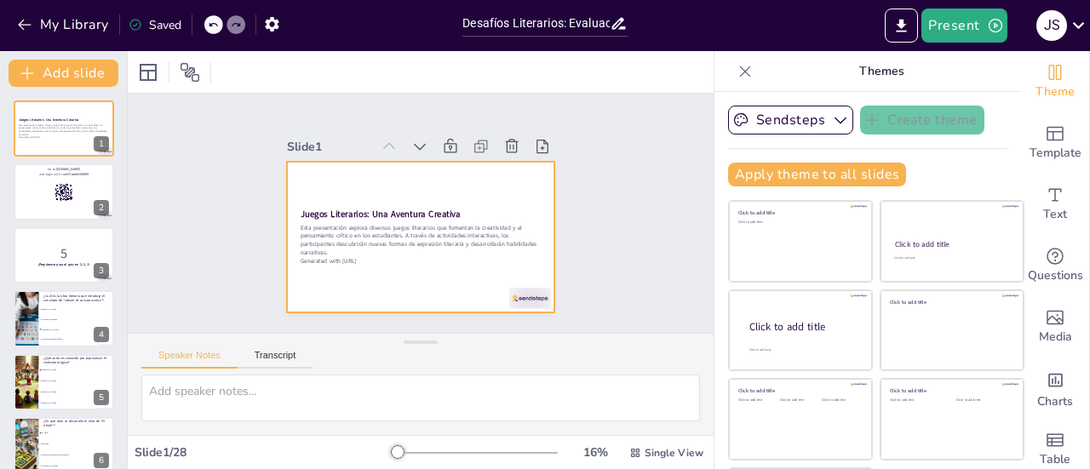
checkbox input "true"
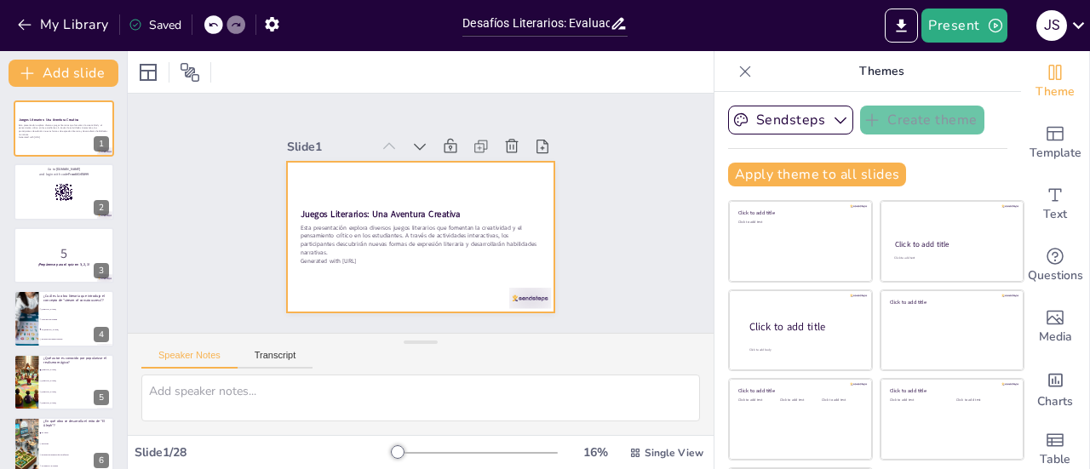
checkbox input "true"
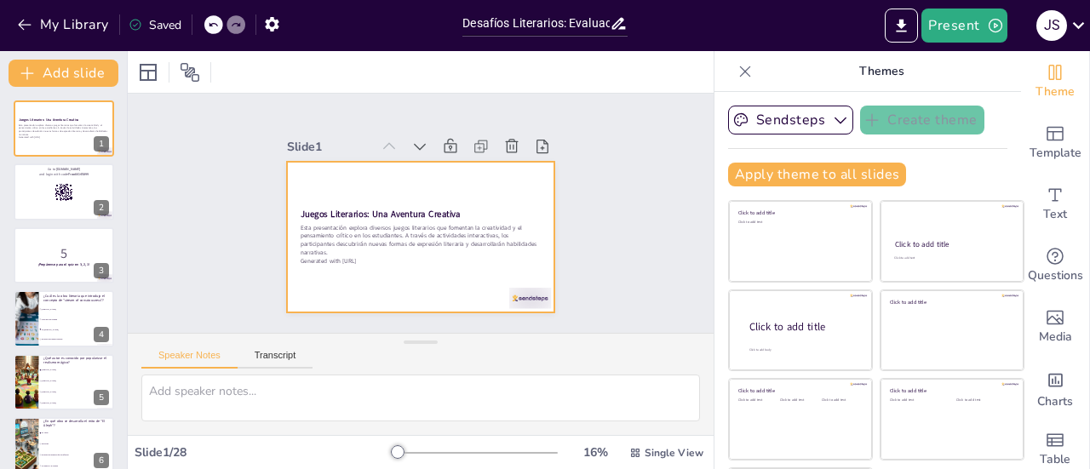
checkbox input "true"
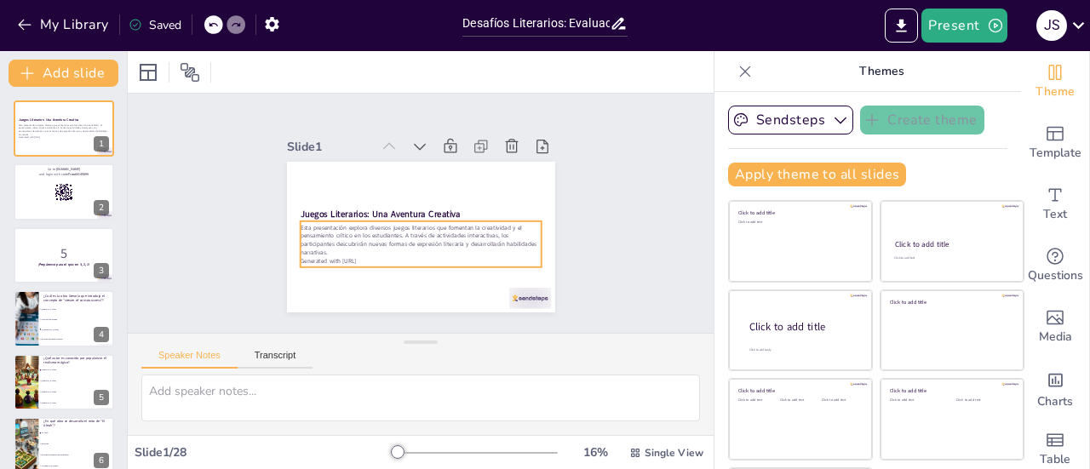
checkbox input "true"
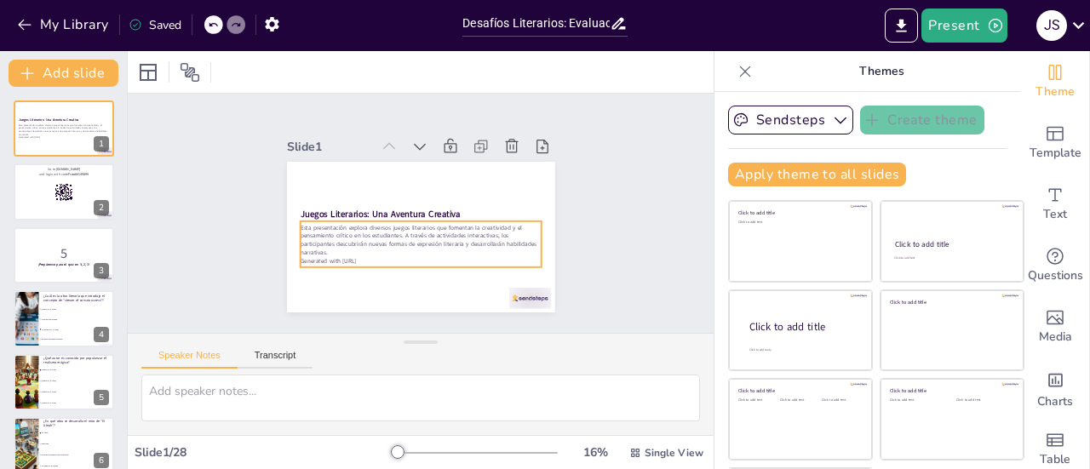
checkbox input "true"
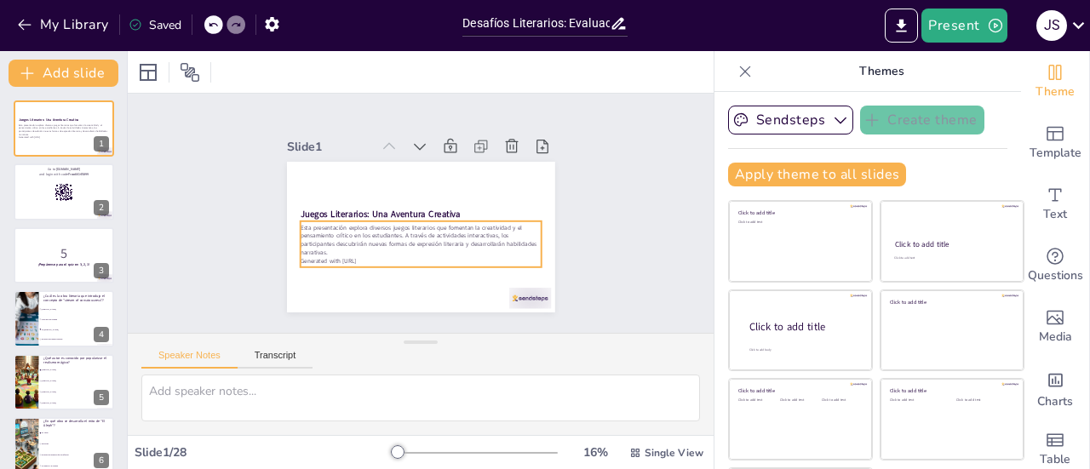
checkbox input "true"
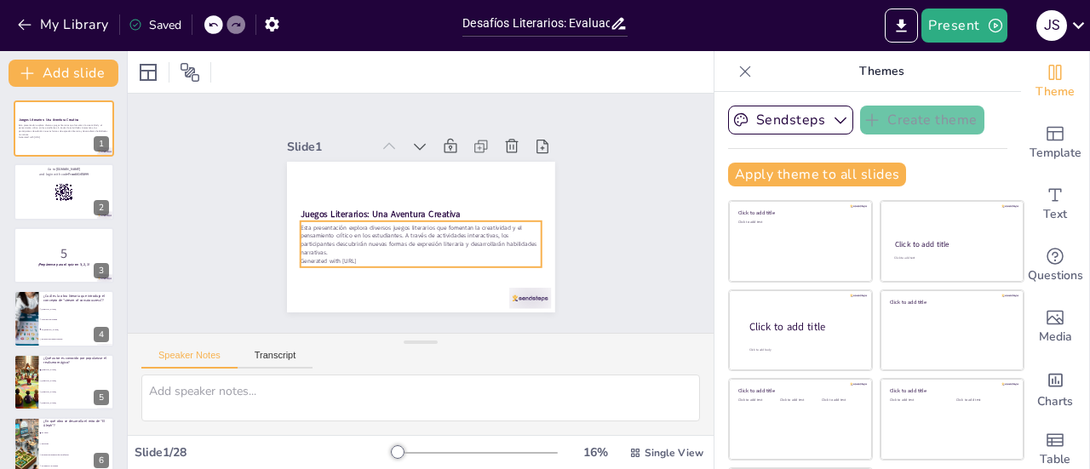
checkbox input "true"
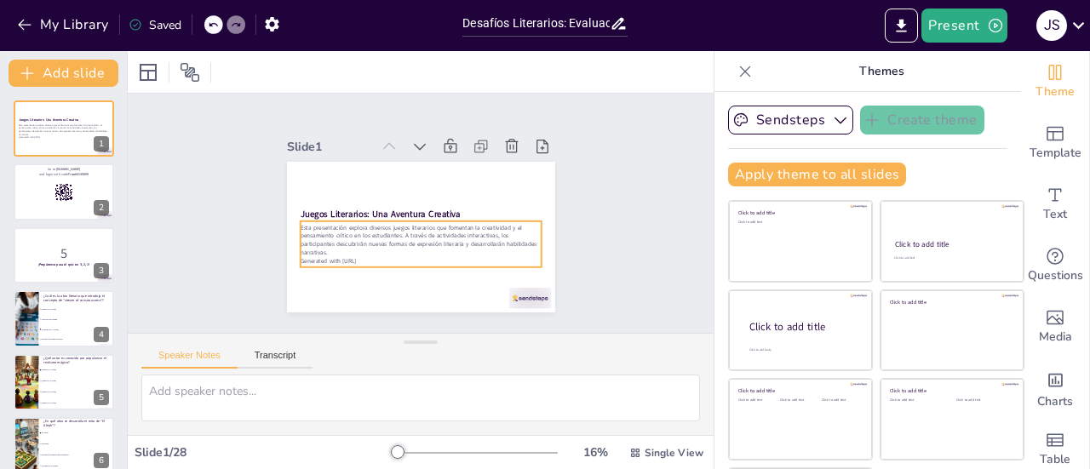
checkbox input "true"
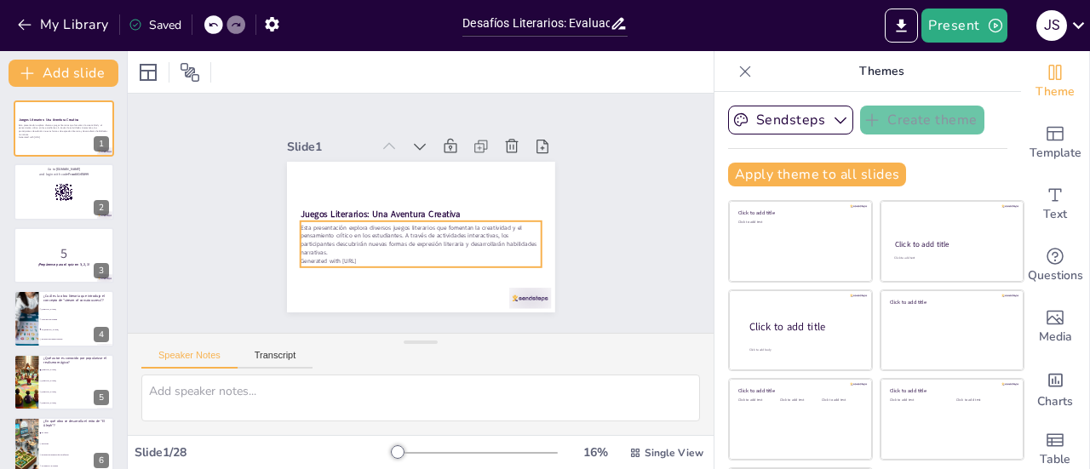
checkbox input "true"
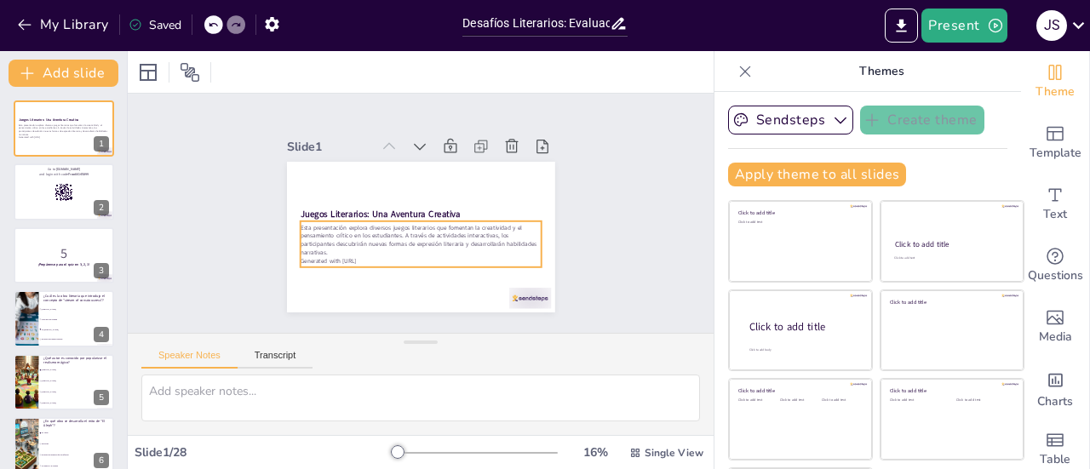
checkbox input "true"
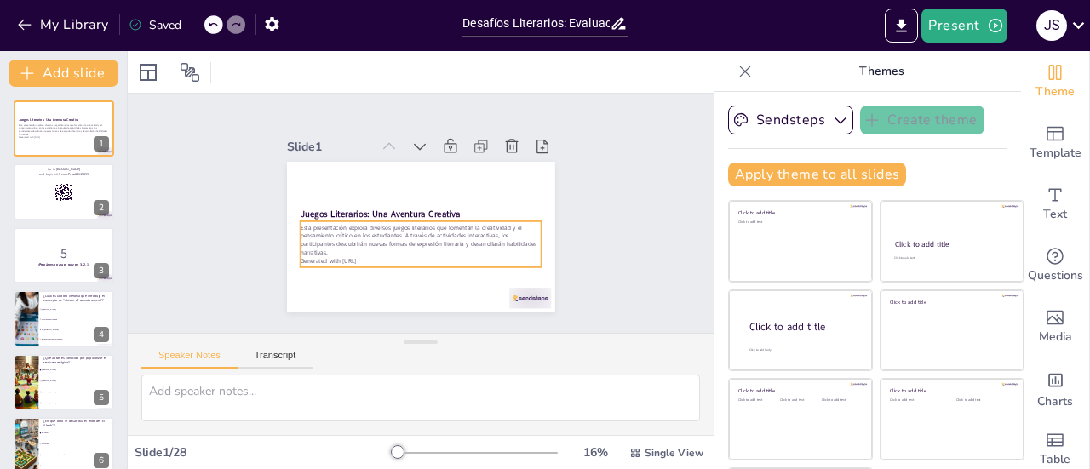
checkbox input "true"
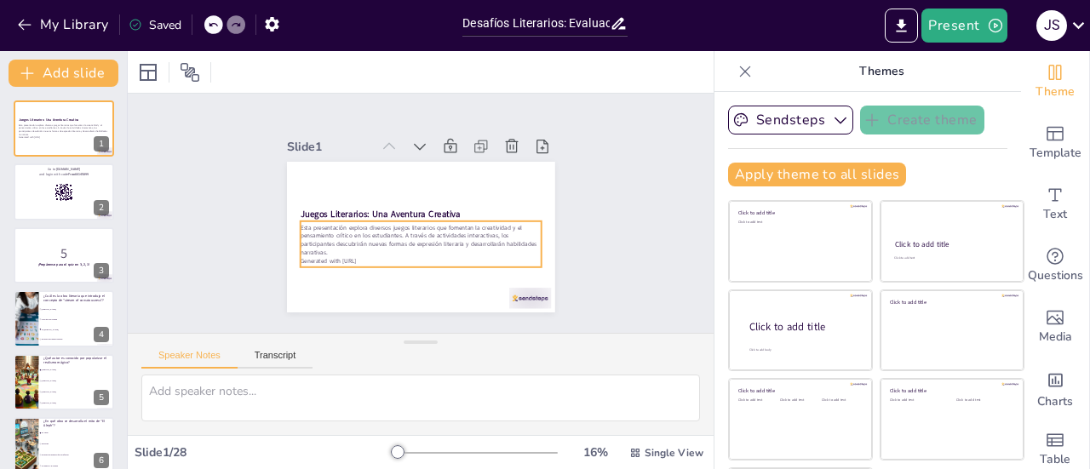
checkbox input "true"
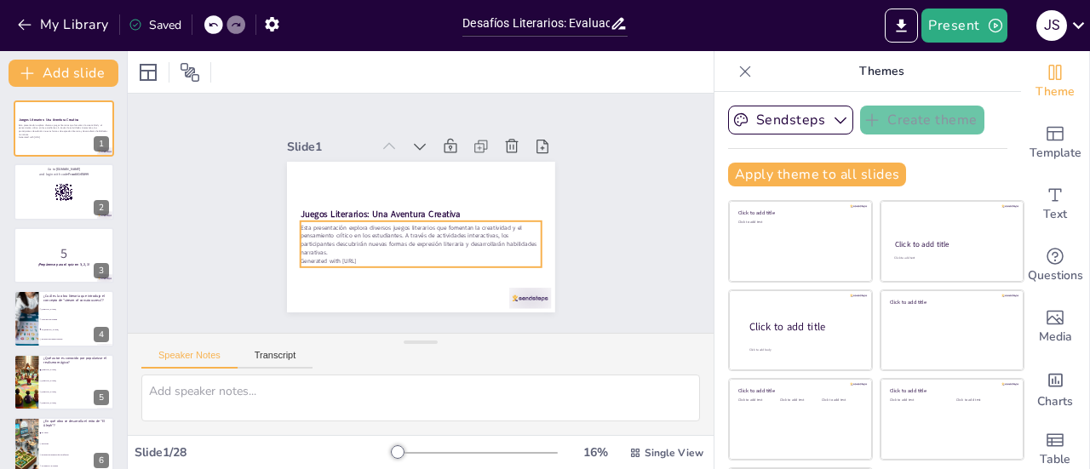
checkbox input "true"
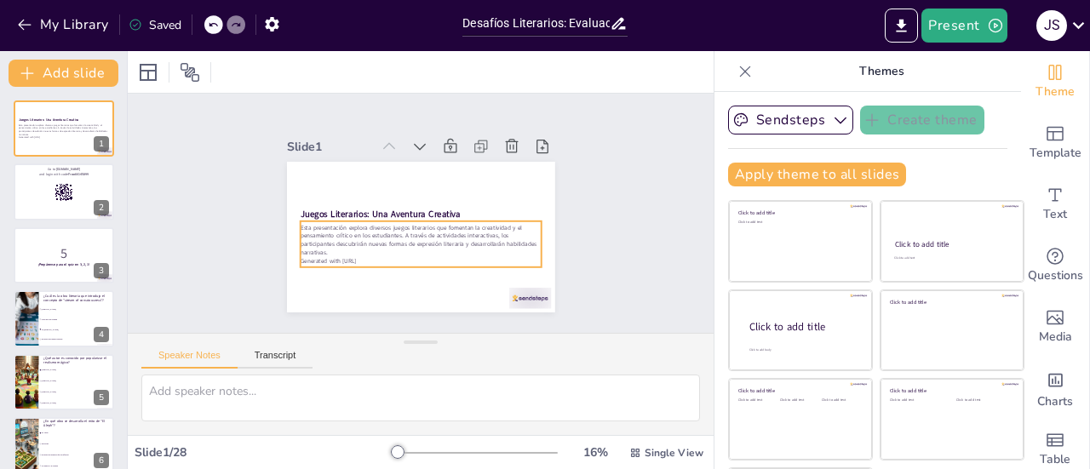
checkbox input "true"
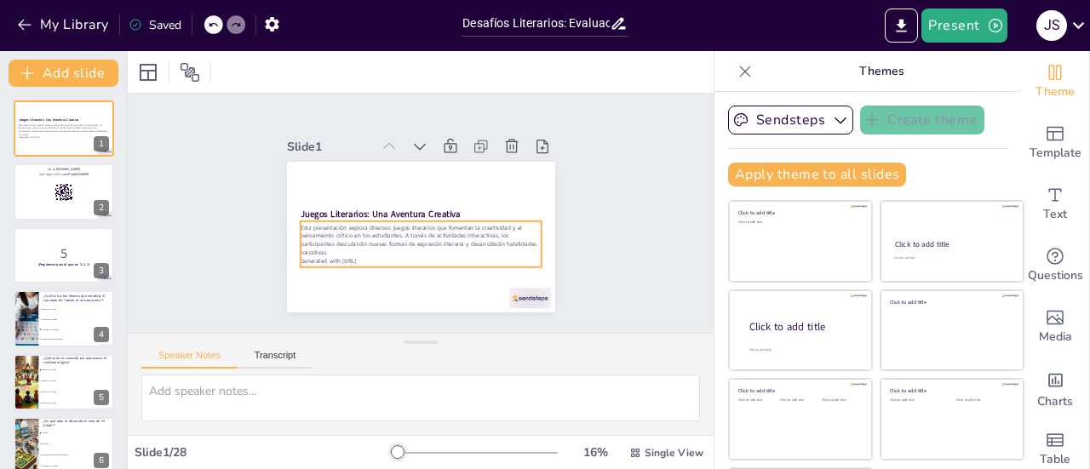
checkbox input "true"
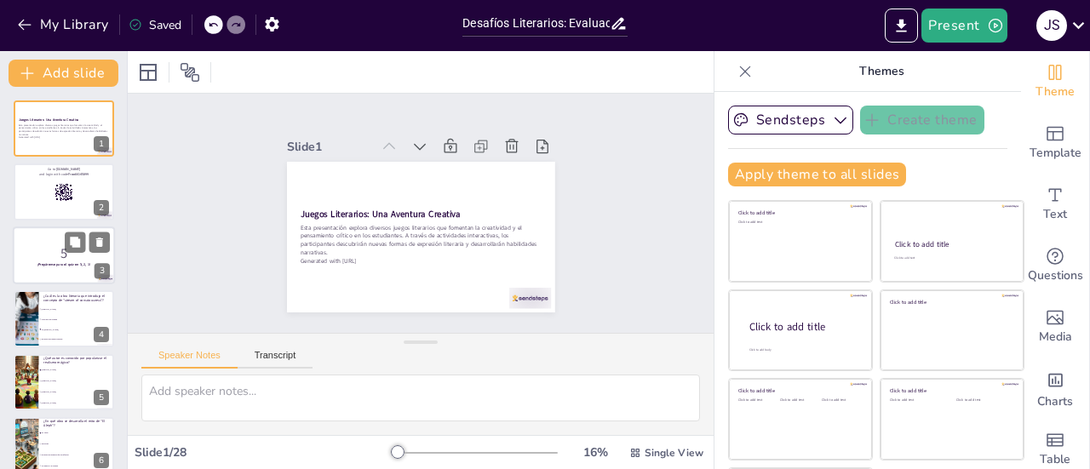
checkbox input "true"
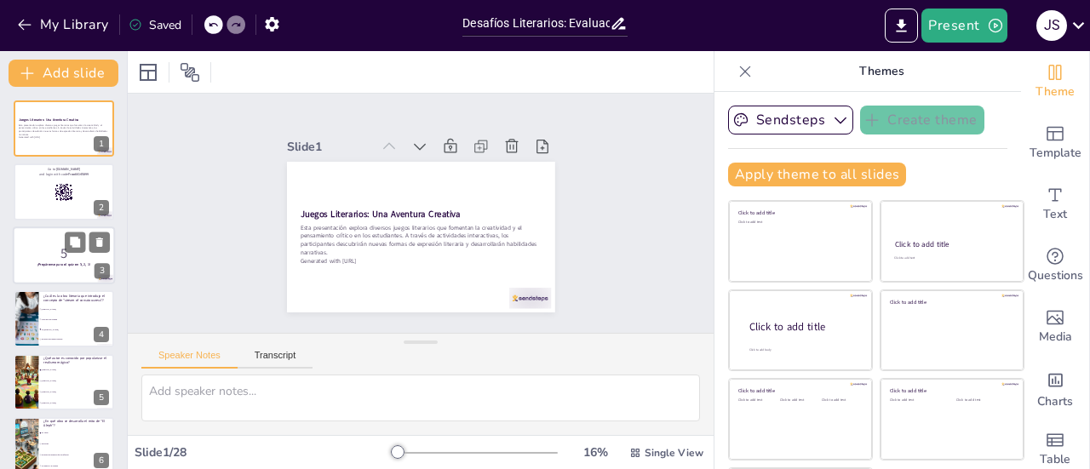
checkbox input "true"
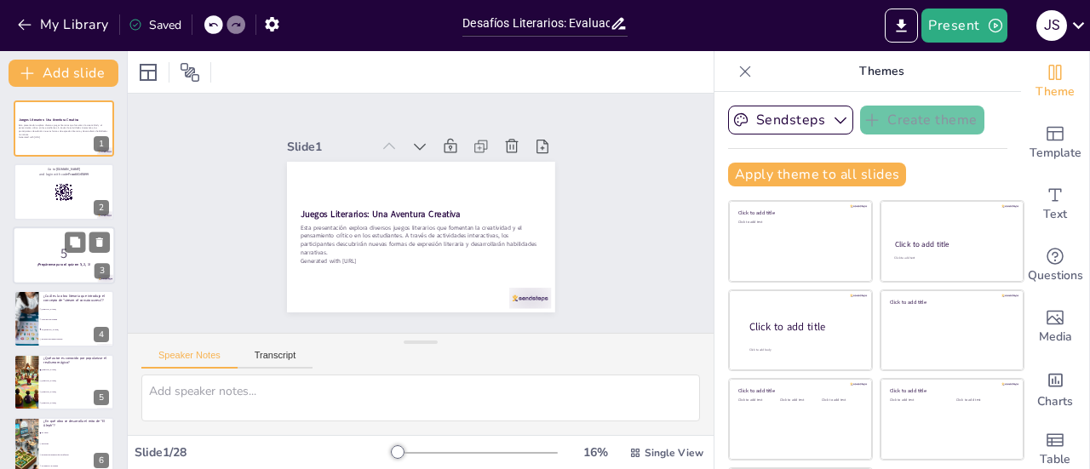
checkbox input "true"
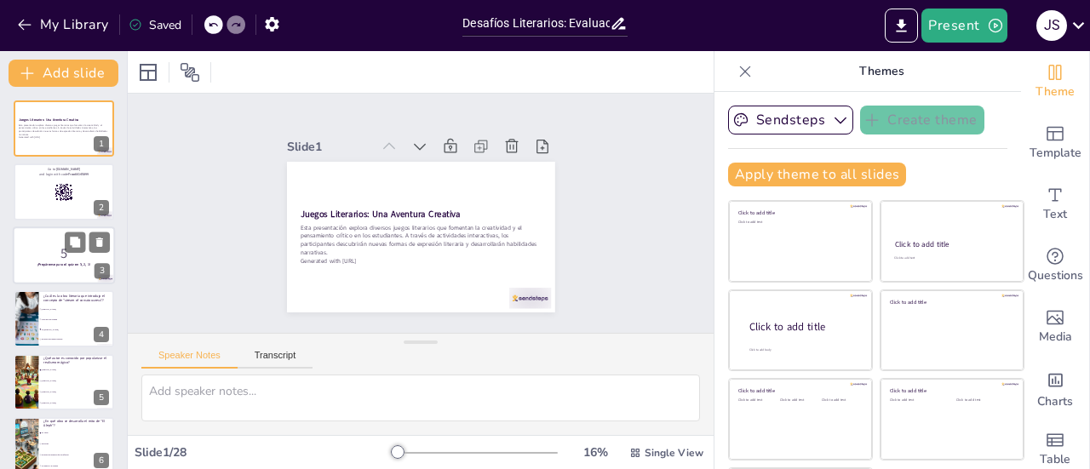
checkbox input "true"
click at [20, 202] on div at bounding box center [64, 192] width 102 height 58
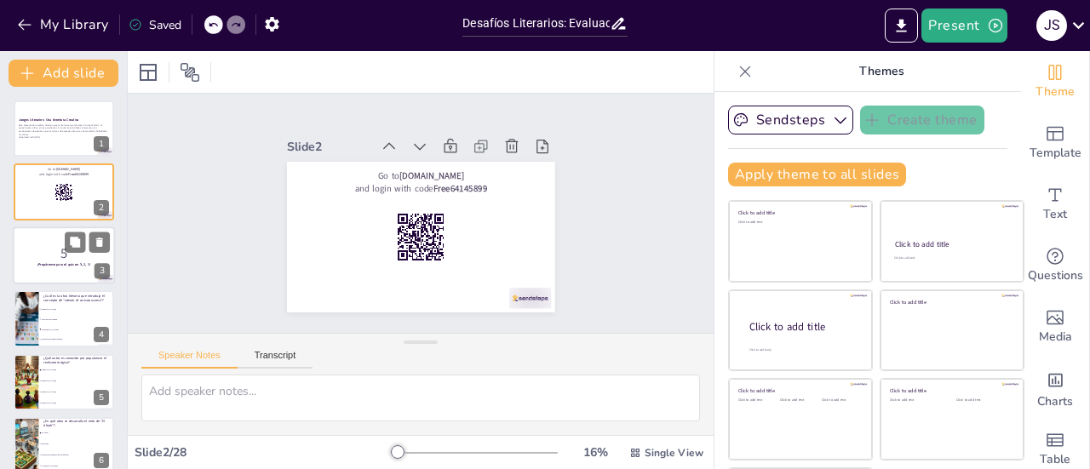
click at [29, 253] on p "5" at bounding box center [64, 253] width 92 height 19
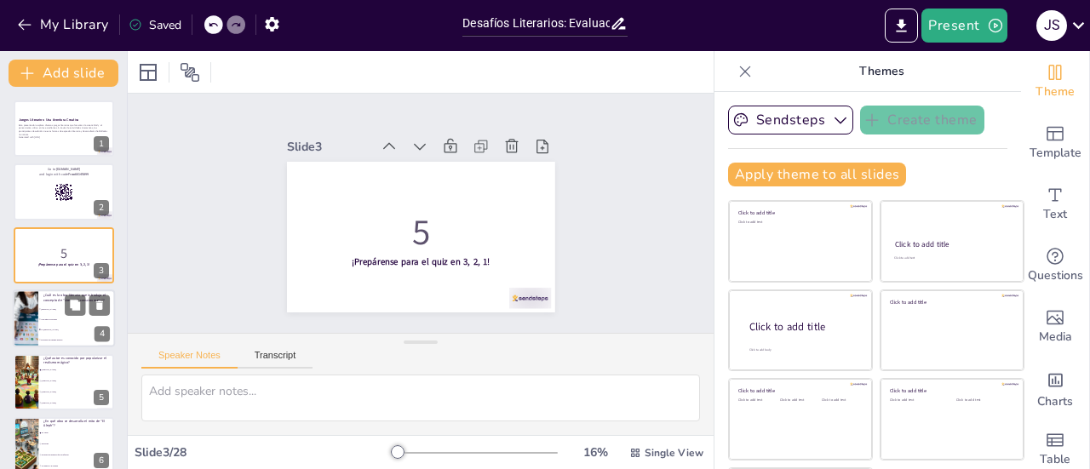
click at [77, 328] on li "La [PERSON_NAME]" at bounding box center [76, 330] width 77 height 10
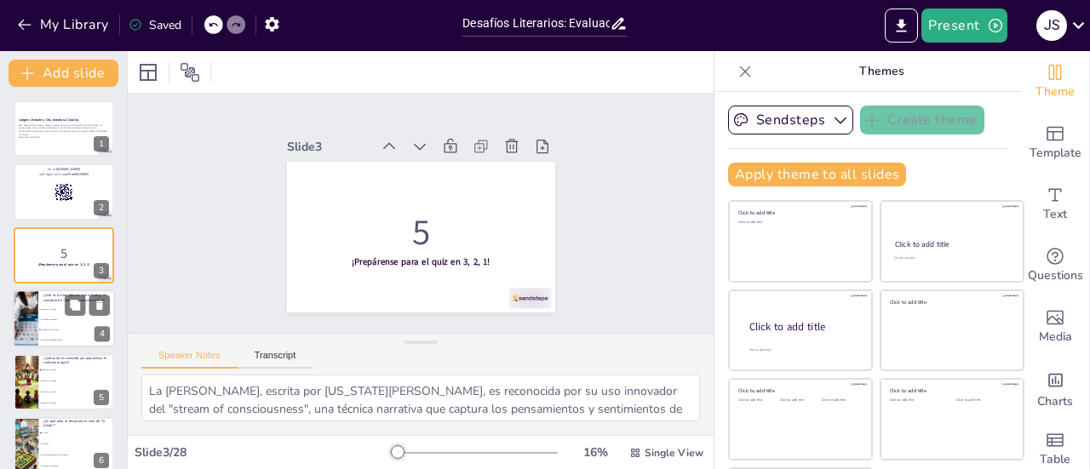
scroll to position [41, 0]
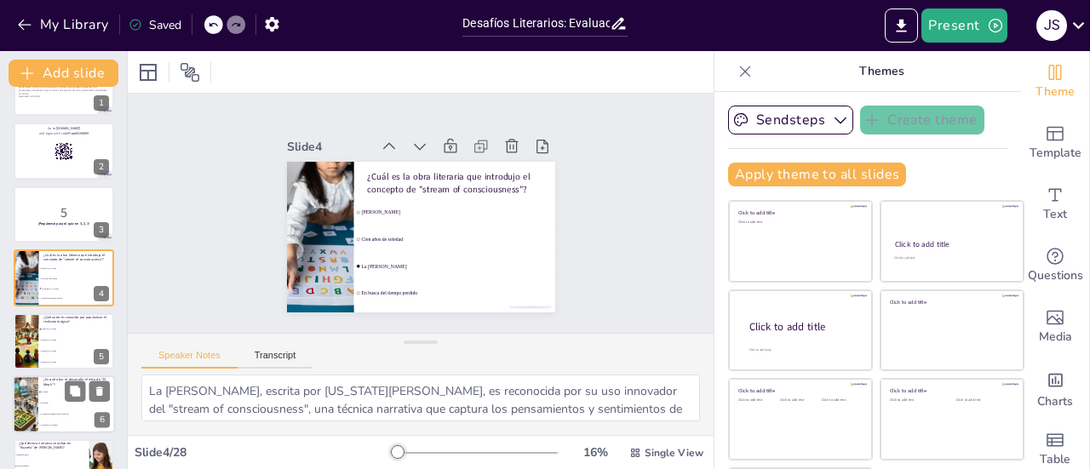
click at [83, 403] on span "Ficciones" at bounding box center [77, 403] width 73 height 3
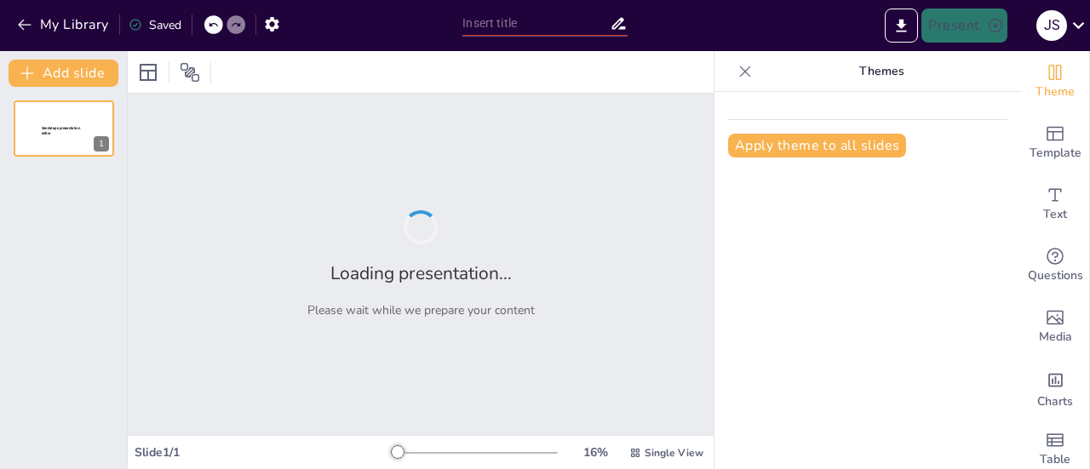
type input "Identidades Juveniles: Lengua, Cultura y Formas de Expresión en la Comunicación…"
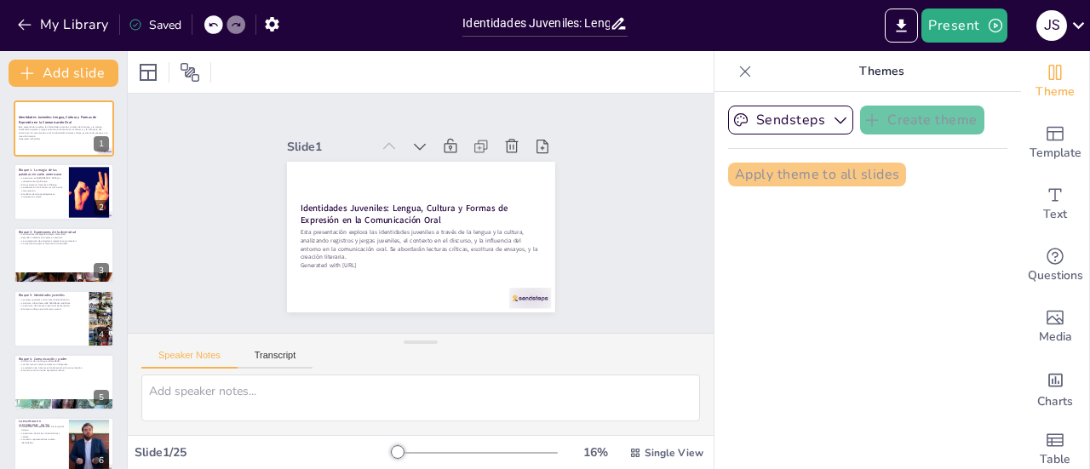
checkbox input "true"
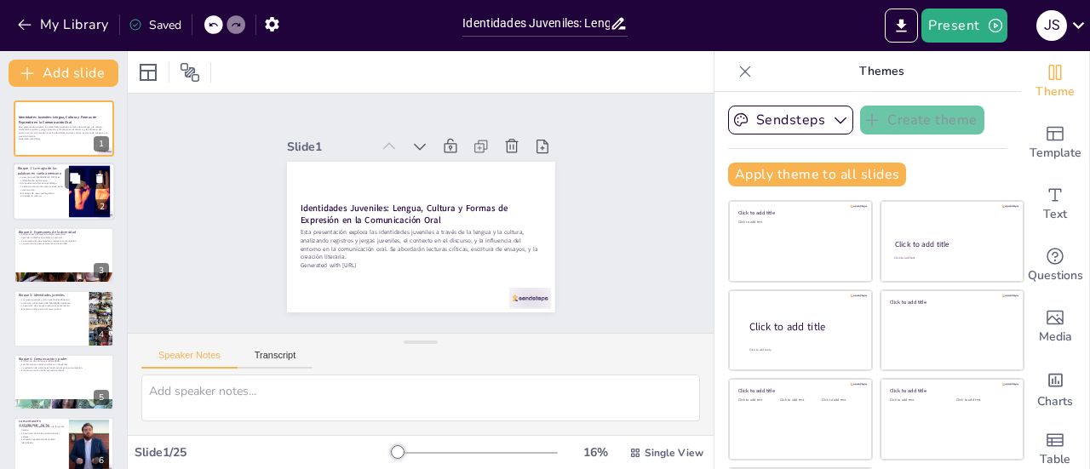
click at [42, 192] on p "El análisis de mitos prehispánicos enriquece la cultura." at bounding box center [41, 195] width 46 height 6
type textarea "La escritura en América es un pilar fundamental en la construcción de identidad…"
checkbox input "true"
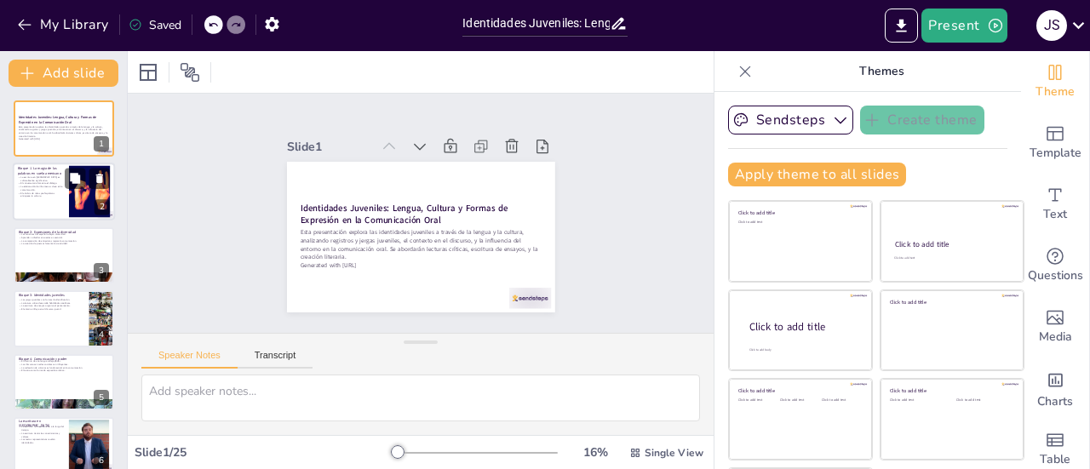
checkbox input "true"
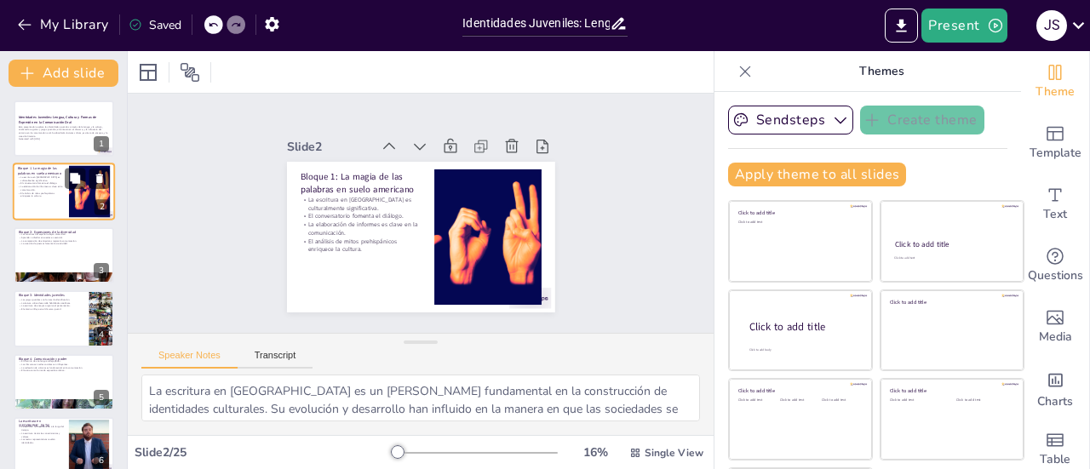
checkbox input "true"
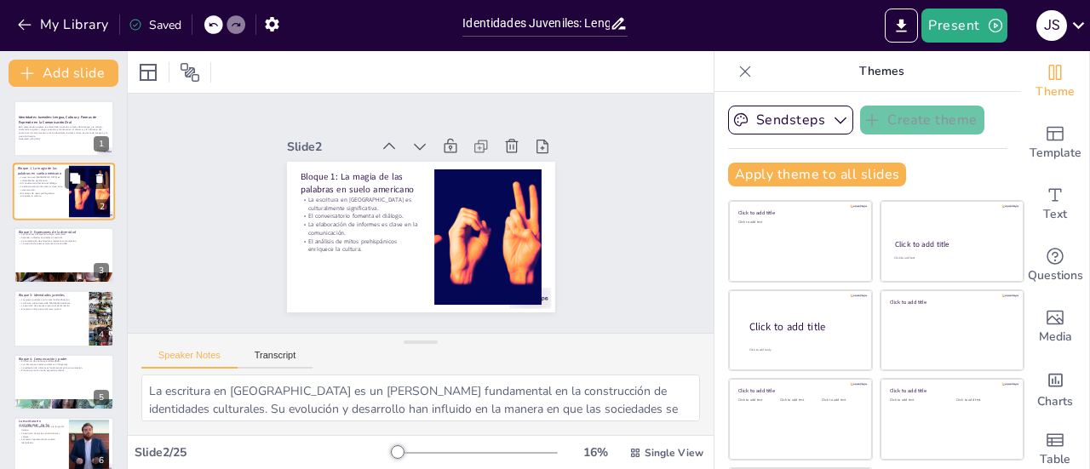
checkbox input "true"
